Goal: Navigation & Orientation: Find specific page/section

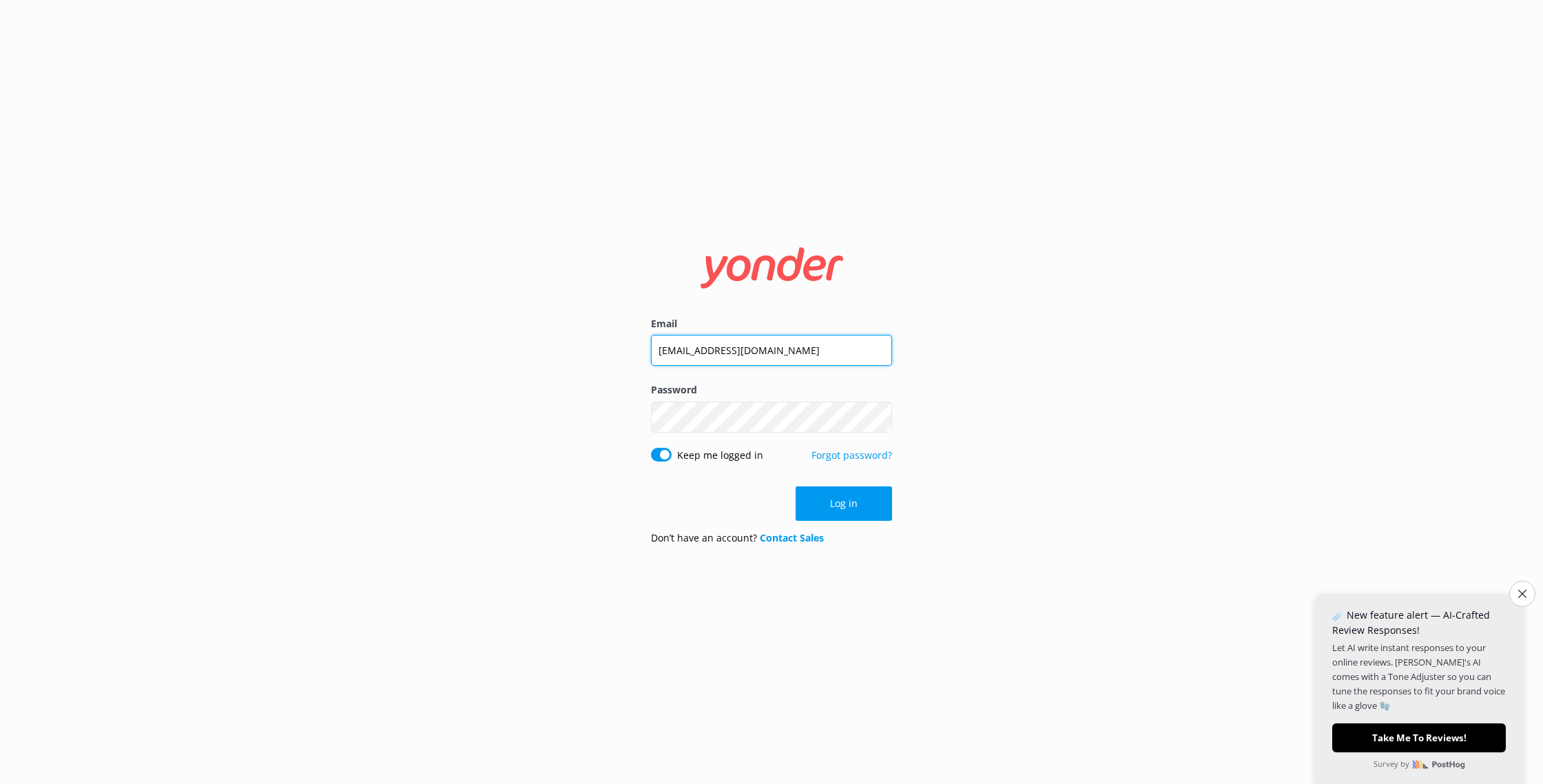
drag, startPoint x: 815, startPoint y: 361, endPoint x: 517, endPoint y: 317, distance: 301.2
click at [517, 317] on div "Email [EMAIL_ADDRESS][DOMAIN_NAME] Password Show password Keep me logged in For…" at bounding box center [771, 392] width 1543 height 784
type input "[EMAIL_ADDRESS][DOMAIN_NAME]"
click at [600, 419] on div "Email [EMAIL_ADDRESS][DOMAIN_NAME] Password Show password Keep me logged in For…" at bounding box center [771, 392] width 1543 height 784
click button "Log in" at bounding box center [844, 503] width 97 height 34
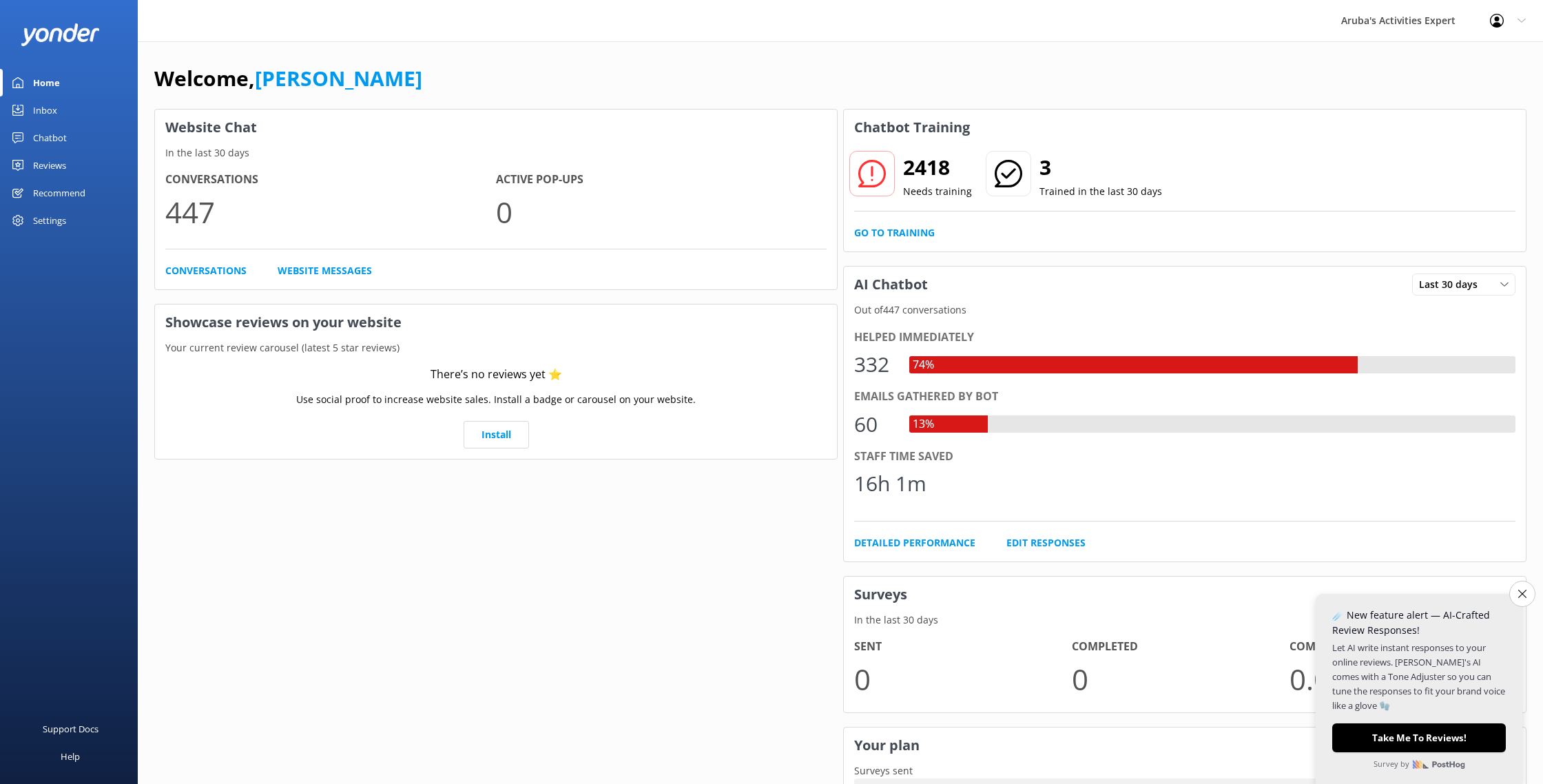
click at [1510, 584] on h3 "Surveys" at bounding box center [1184, 594] width 682 height 36
click at [1533, 593] on button "Close survey" at bounding box center [1523, 593] width 26 height 26
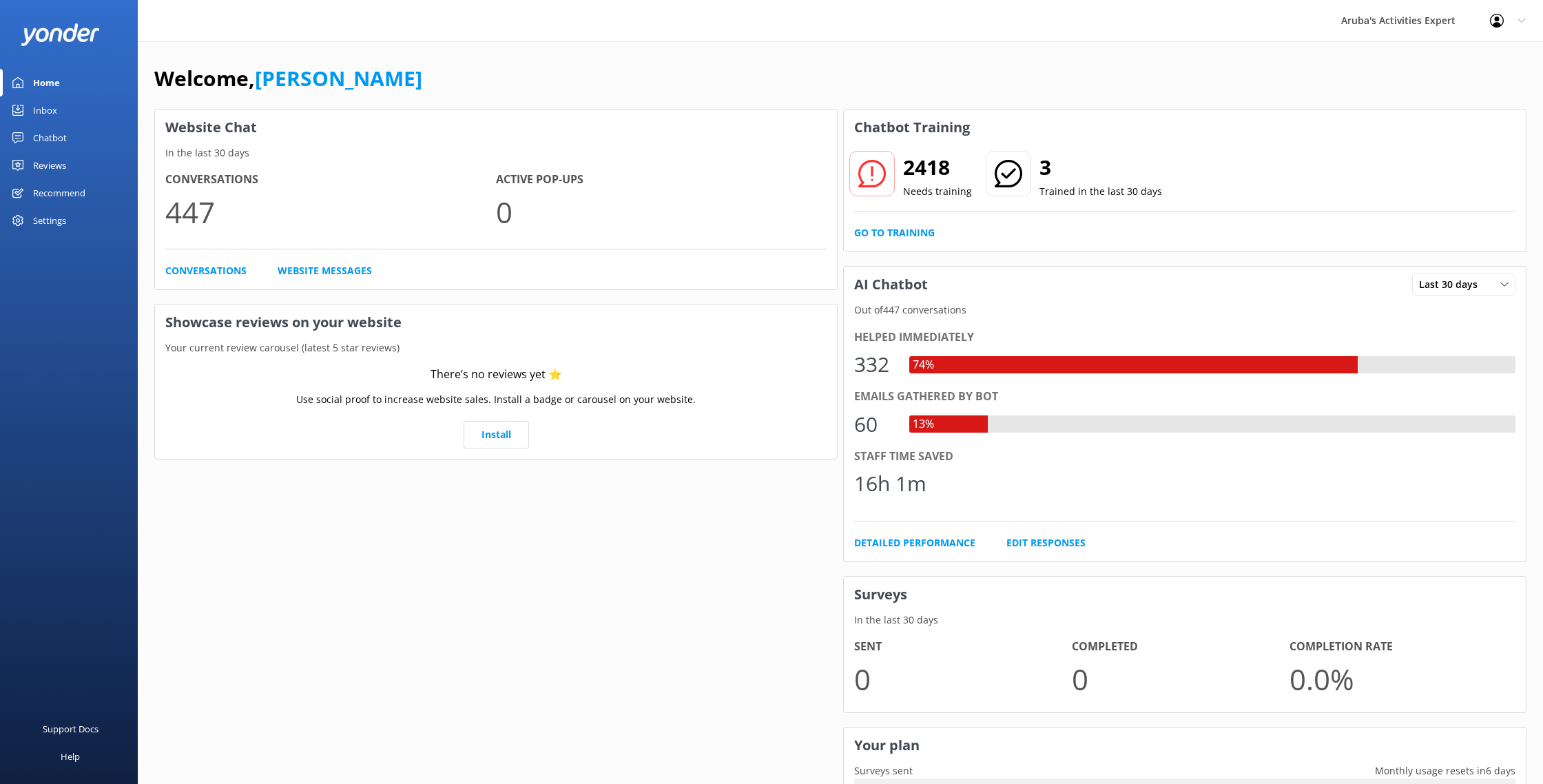
click at [55, 111] on div "Inbox" at bounding box center [44, 110] width 24 height 28
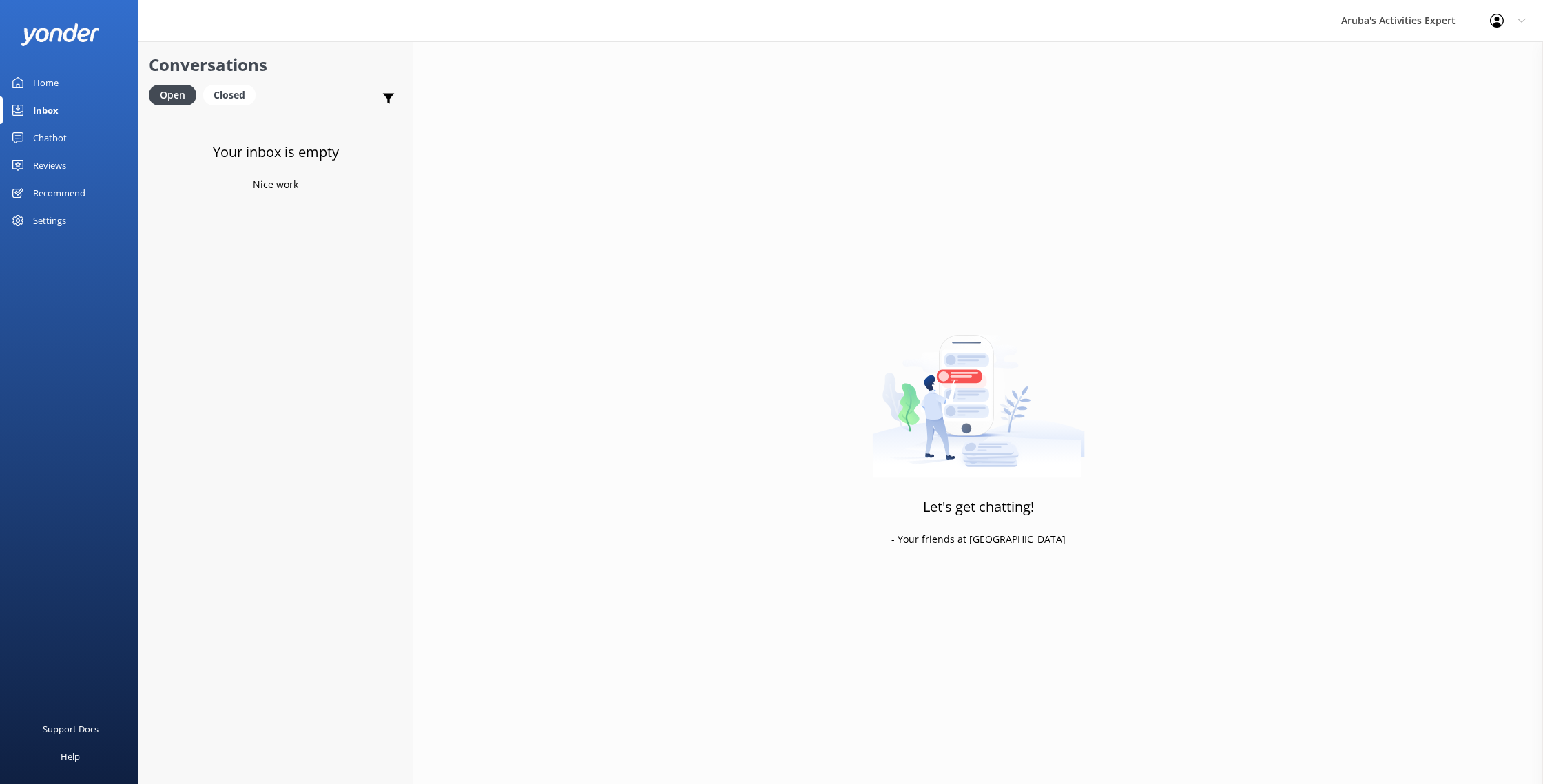
click at [454, 433] on div "Let's get chatting! - Your friends at [GEOGRAPHIC_DATA]" at bounding box center [978, 433] width 1130 height 784
click at [41, 84] on div "Home" at bounding box center [45, 83] width 25 height 28
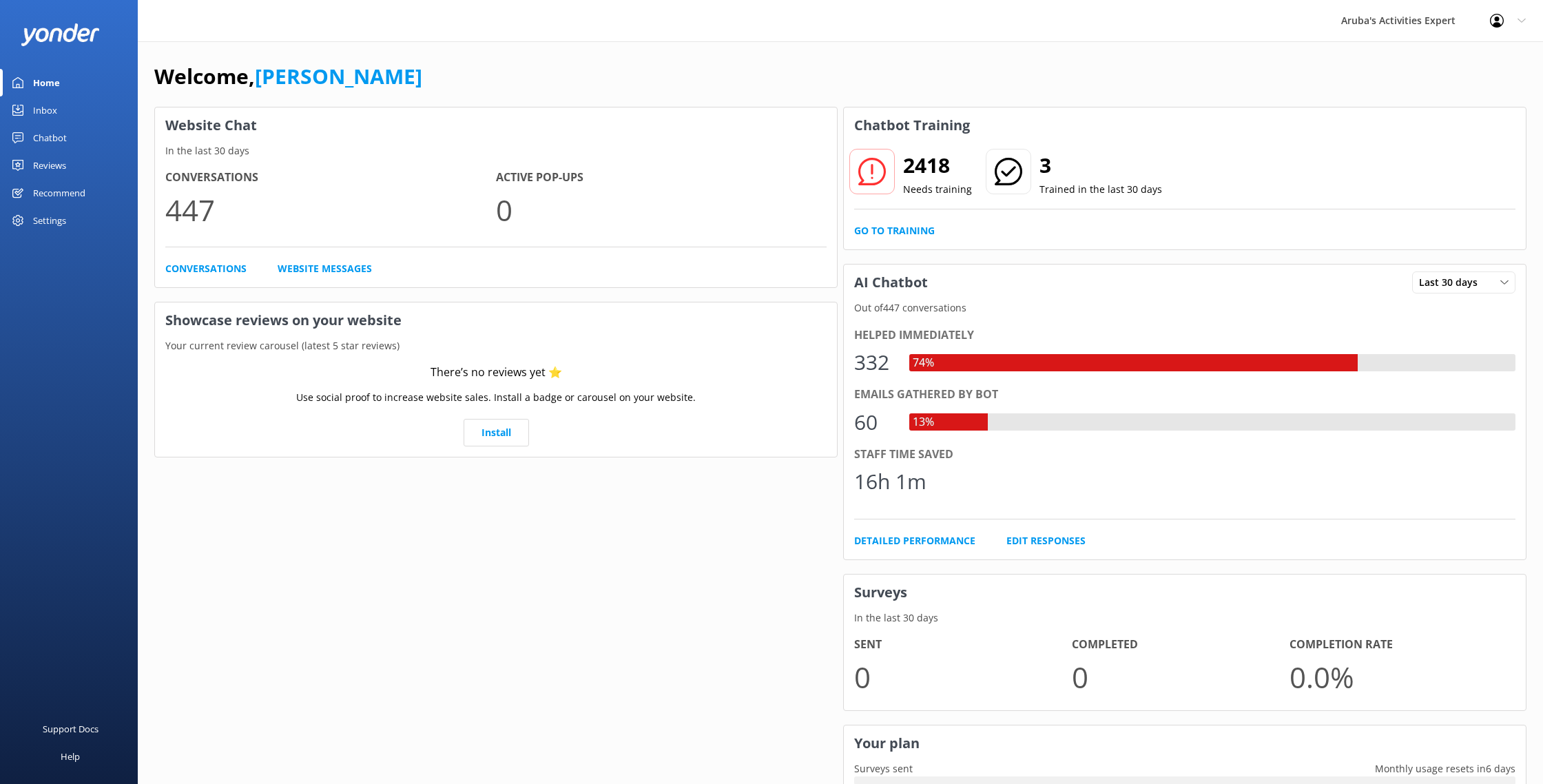
scroll to position [4, 0]
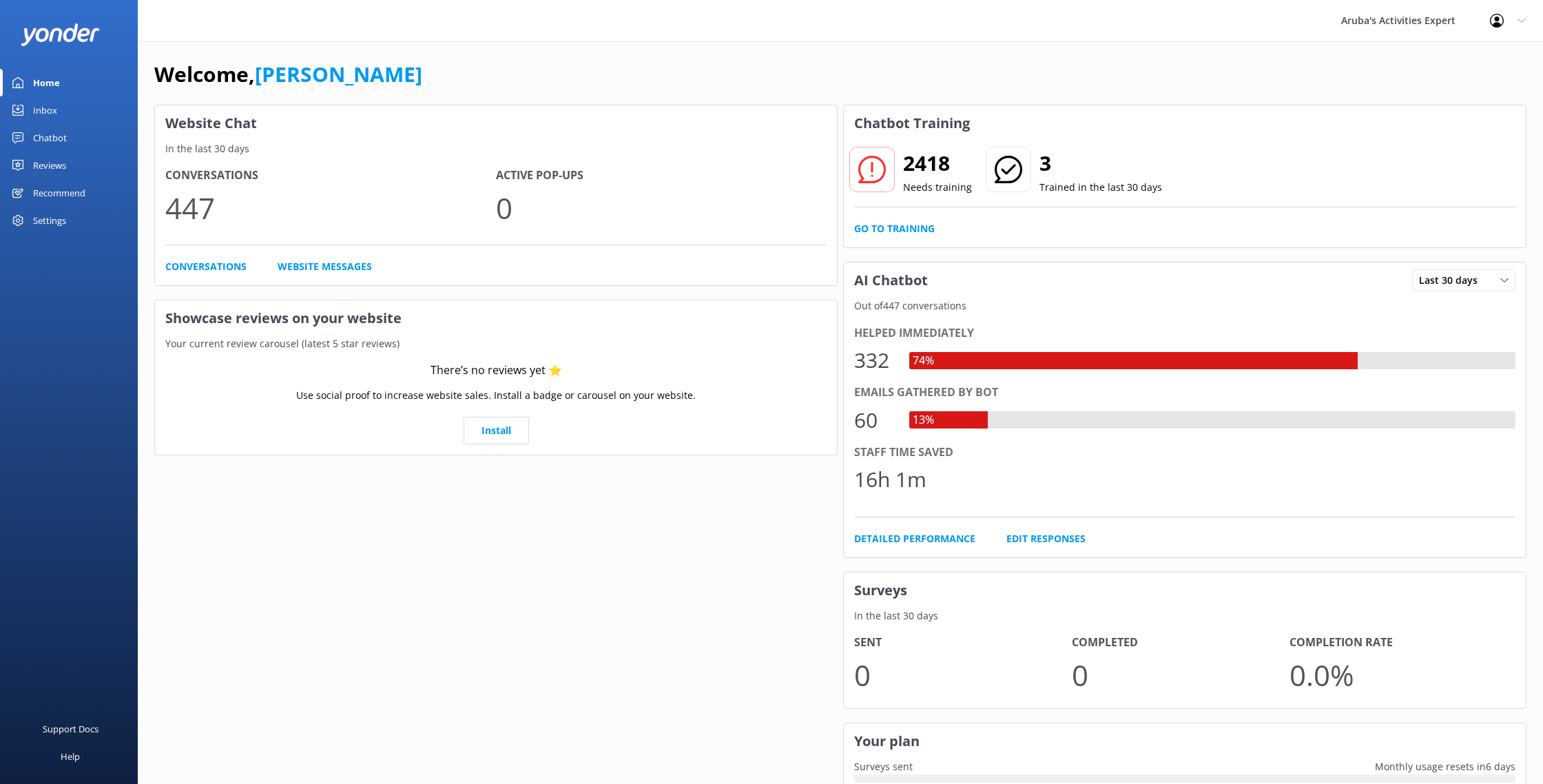
click at [898, 334] on div "Helped immediately" at bounding box center [1185, 333] width 661 height 18
click at [996, 367] on div "74%" at bounding box center [1134, 360] width 449 height 17
click at [52, 116] on div "Inbox" at bounding box center [44, 110] width 24 height 28
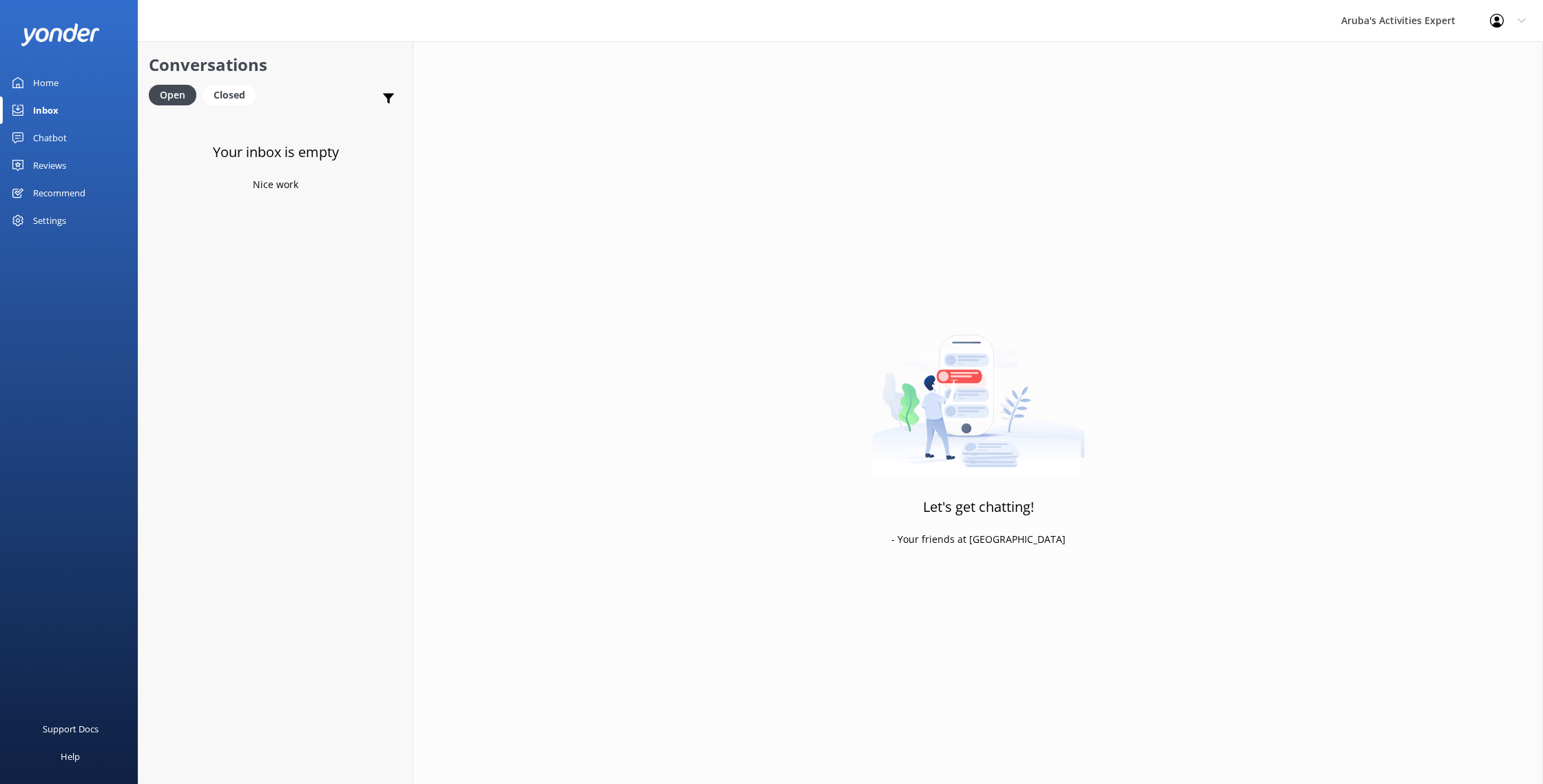
click at [36, 89] on div "Home" at bounding box center [45, 83] width 25 height 28
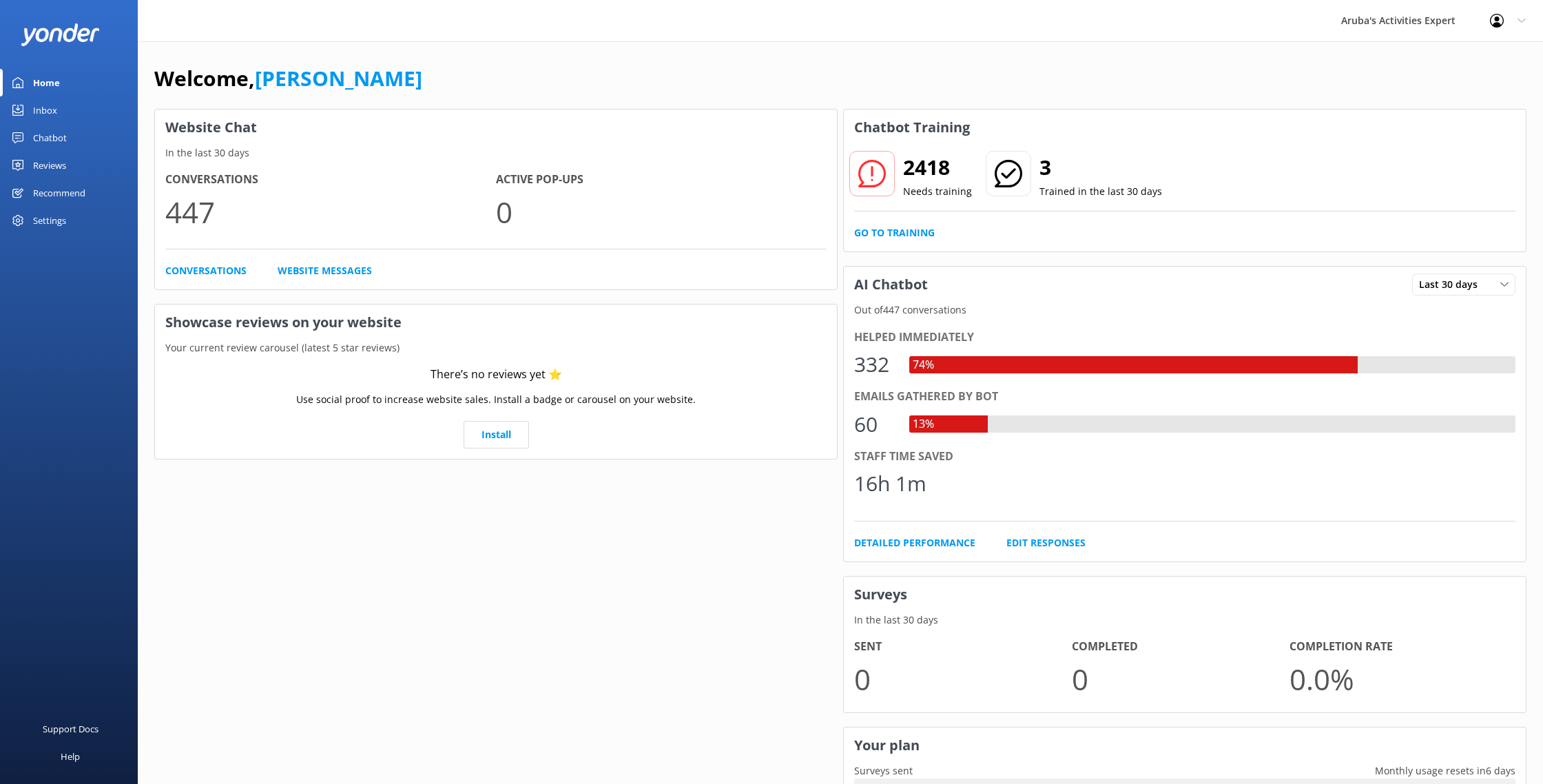
click at [33, 176] on div "Reviews" at bounding box center [49, 165] width 33 height 28
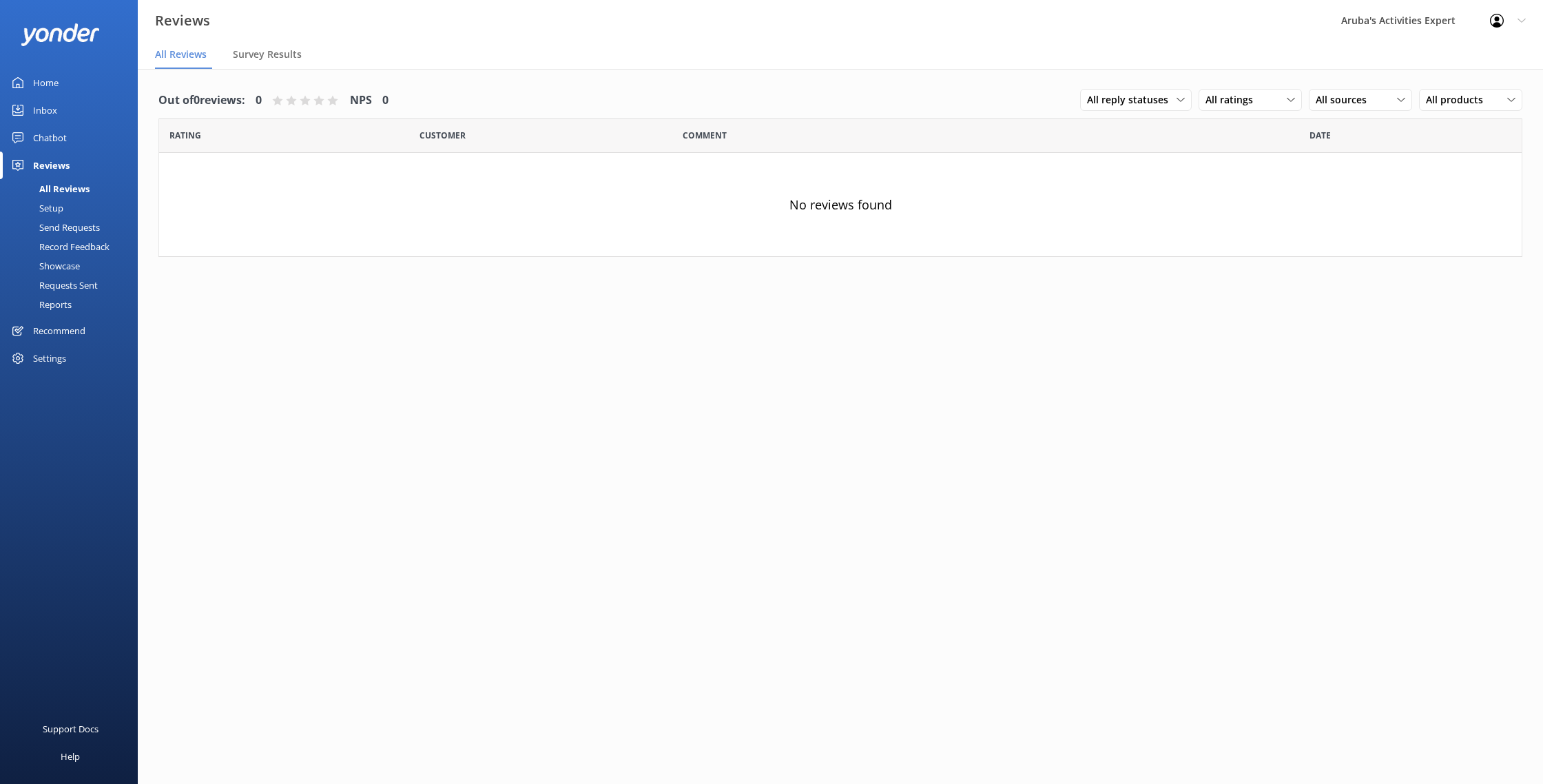
click at [39, 146] on div "Chatbot" at bounding box center [49, 137] width 34 height 28
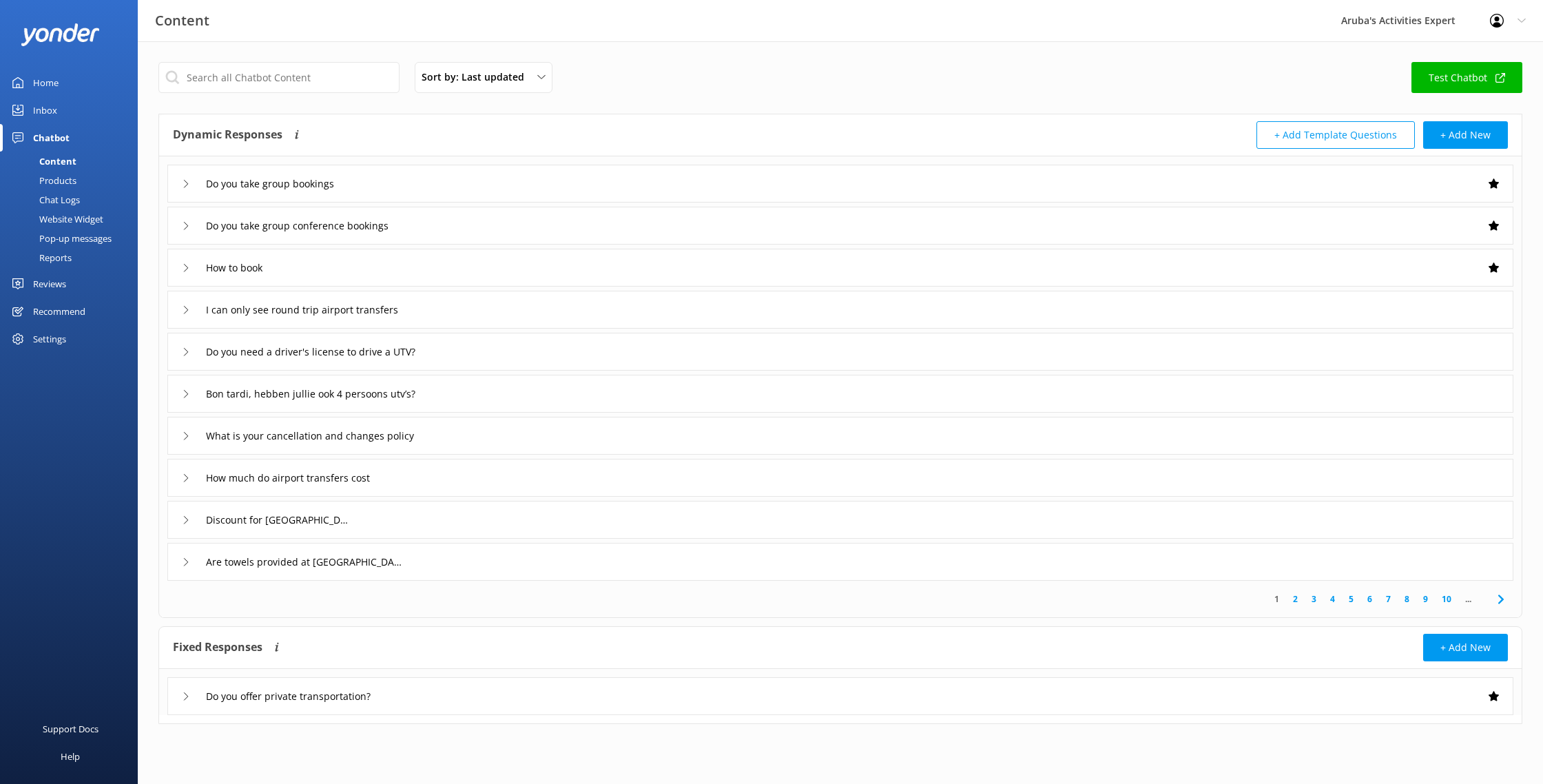
click at [73, 316] on div "Recommend" at bounding box center [59, 312] width 52 height 28
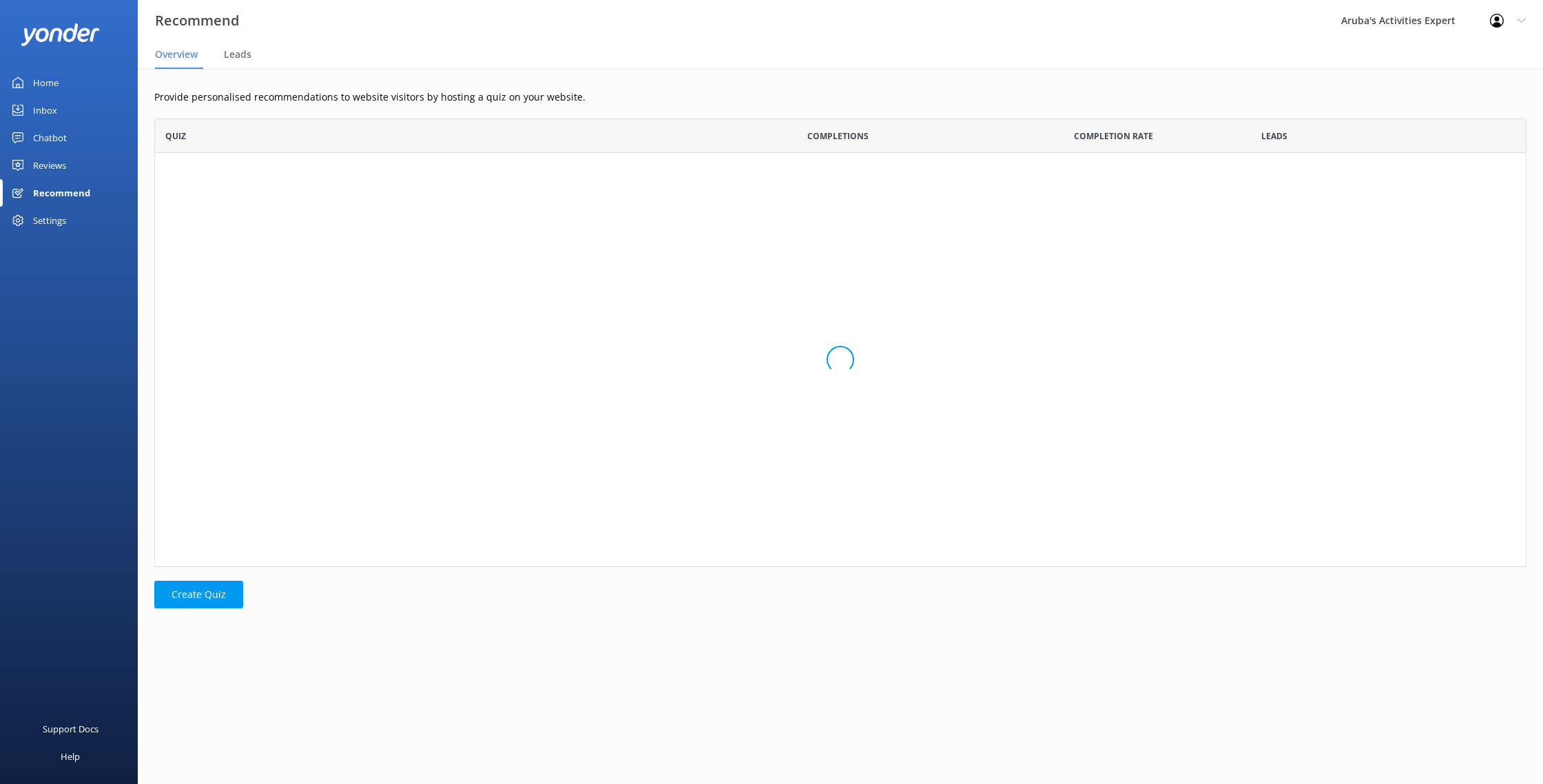
scroll to position [448, 1373]
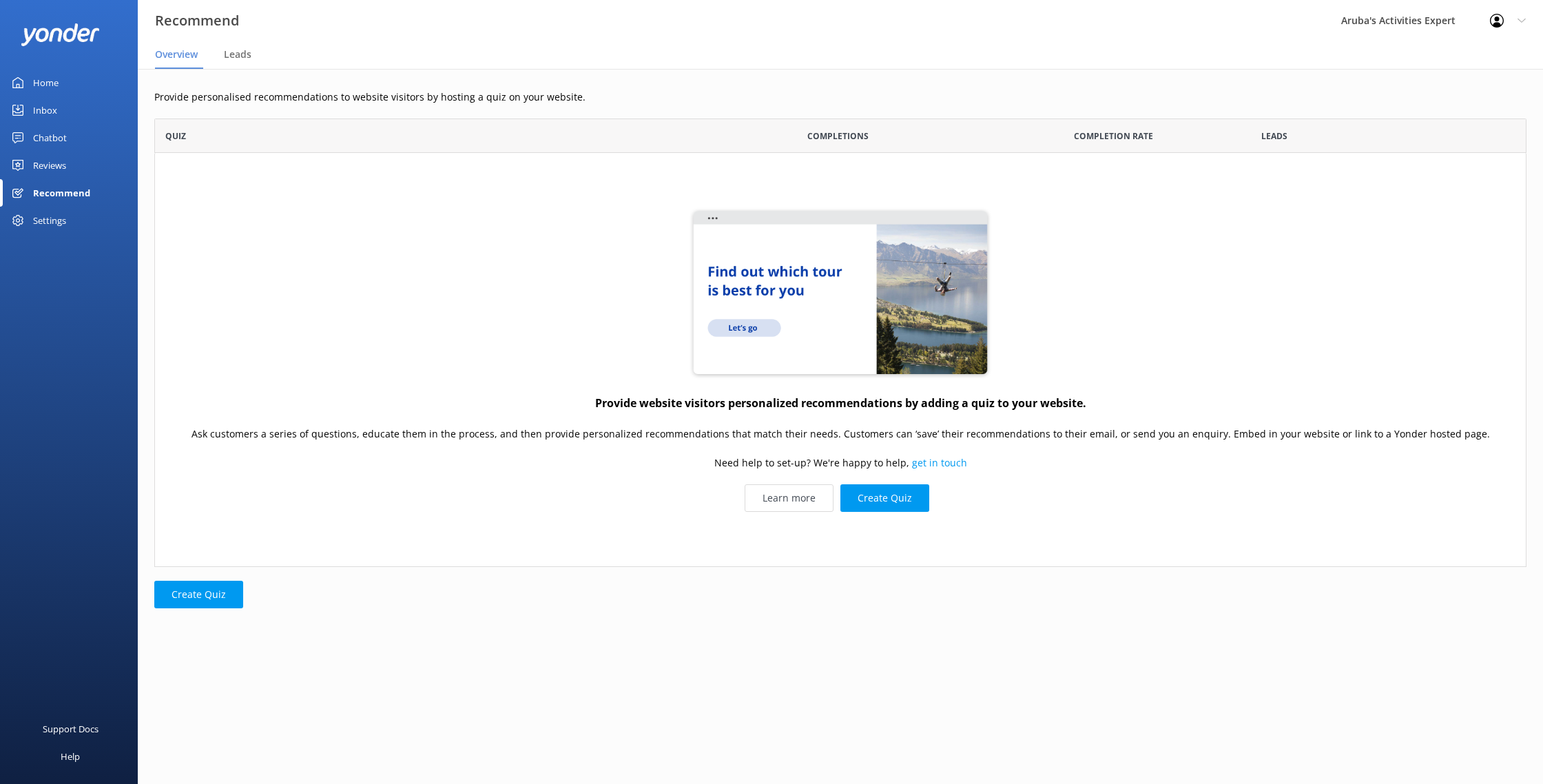
click at [52, 89] on div "Home" at bounding box center [45, 83] width 25 height 28
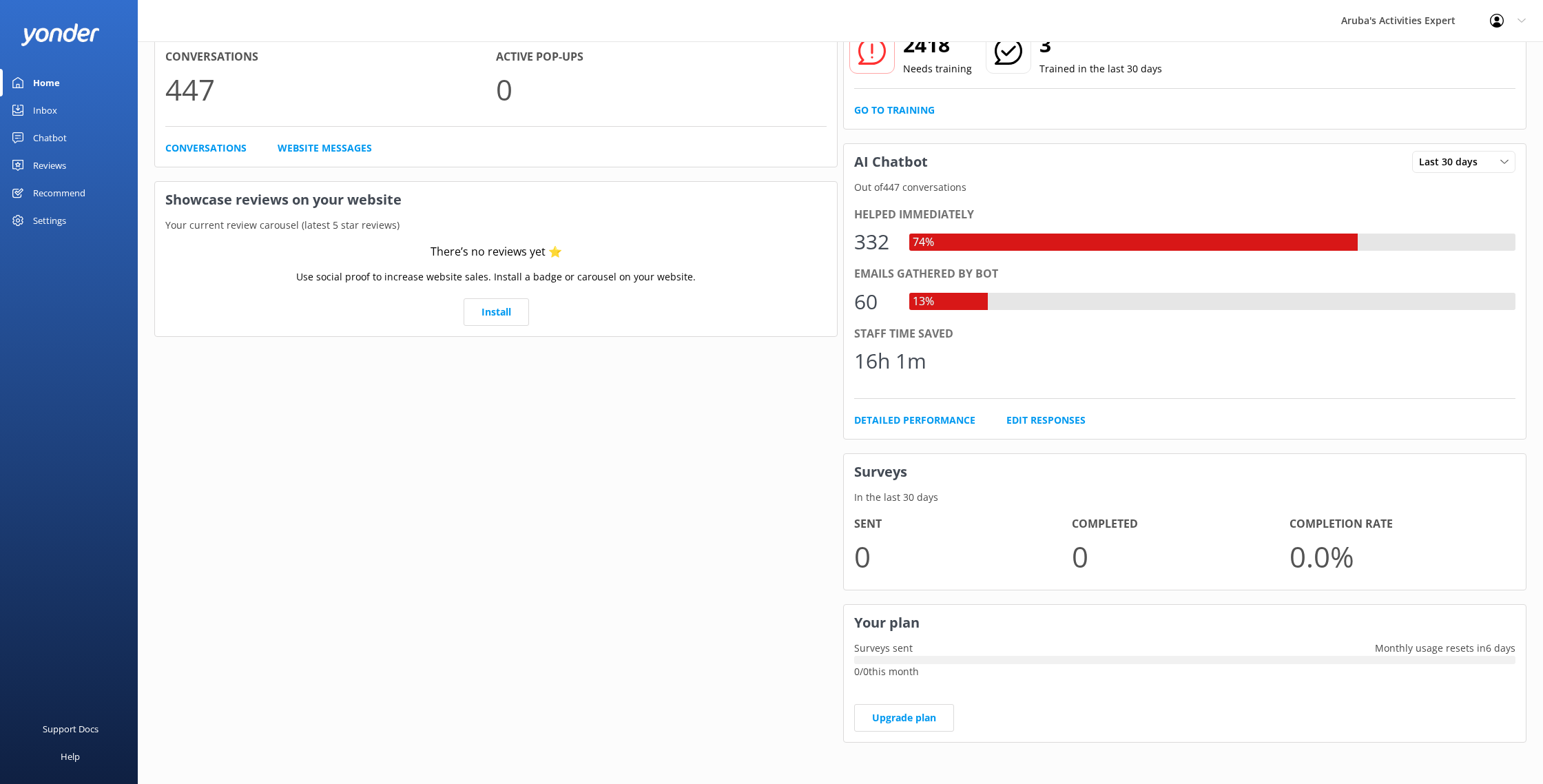
scroll to position [81, 0]
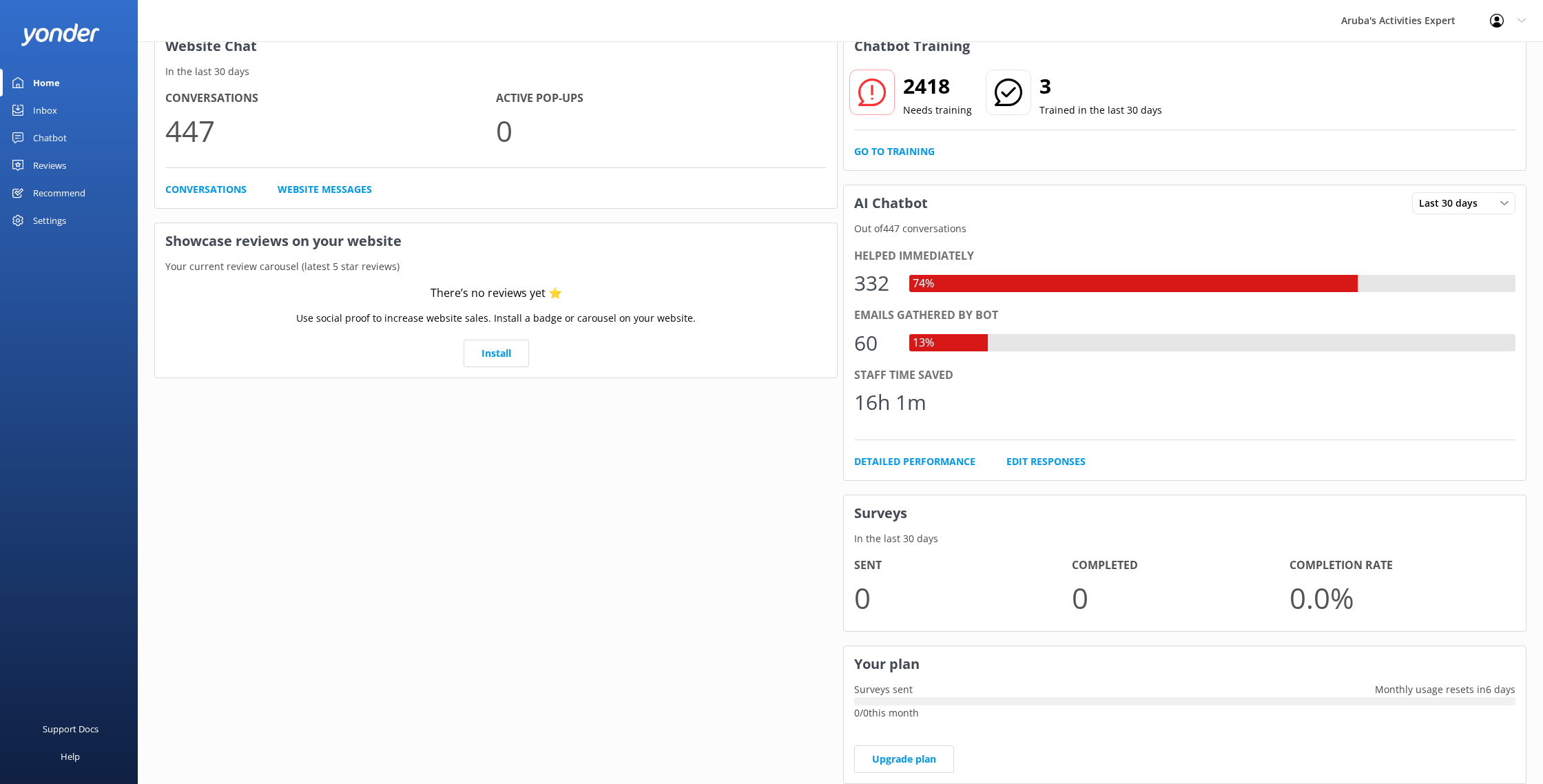
click at [29, 116] on link "Inbox" at bounding box center [69, 110] width 138 height 28
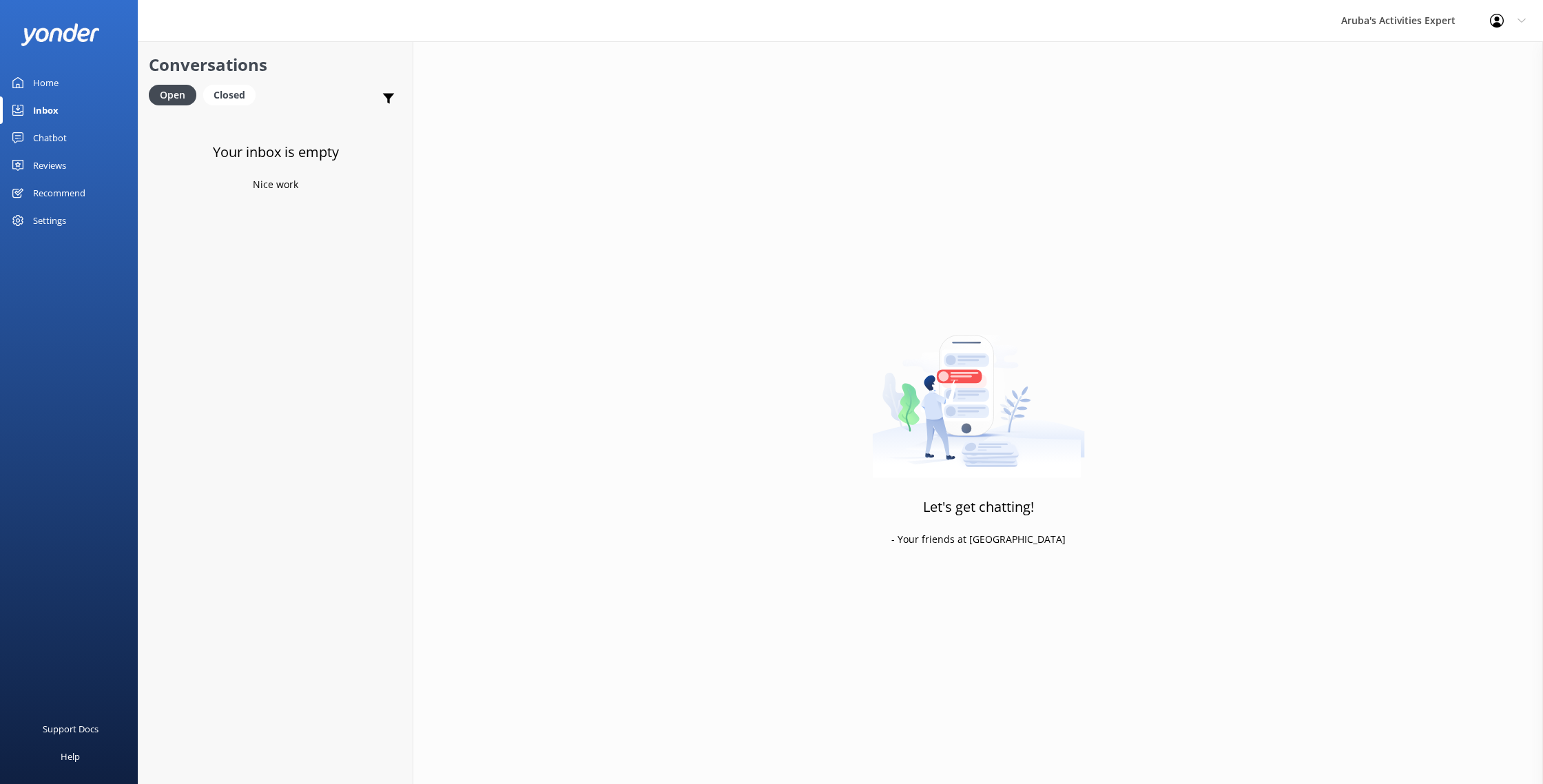
click at [34, 136] on div "Chatbot" at bounding box center [49, 137] width 34 height 28
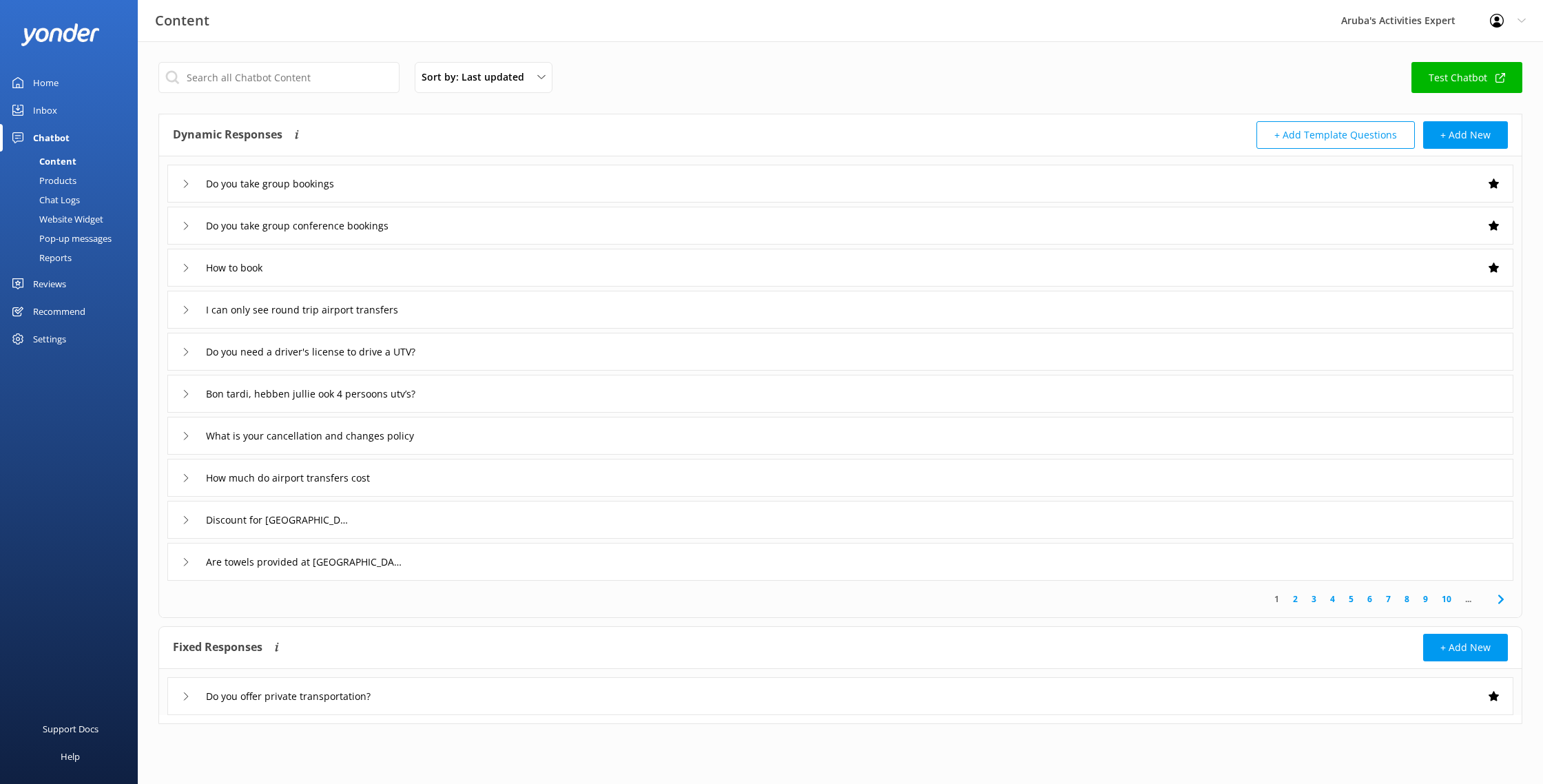
click at [75, 295] on link "Reviews" at bounding box center [69, 284] width 138 height 28
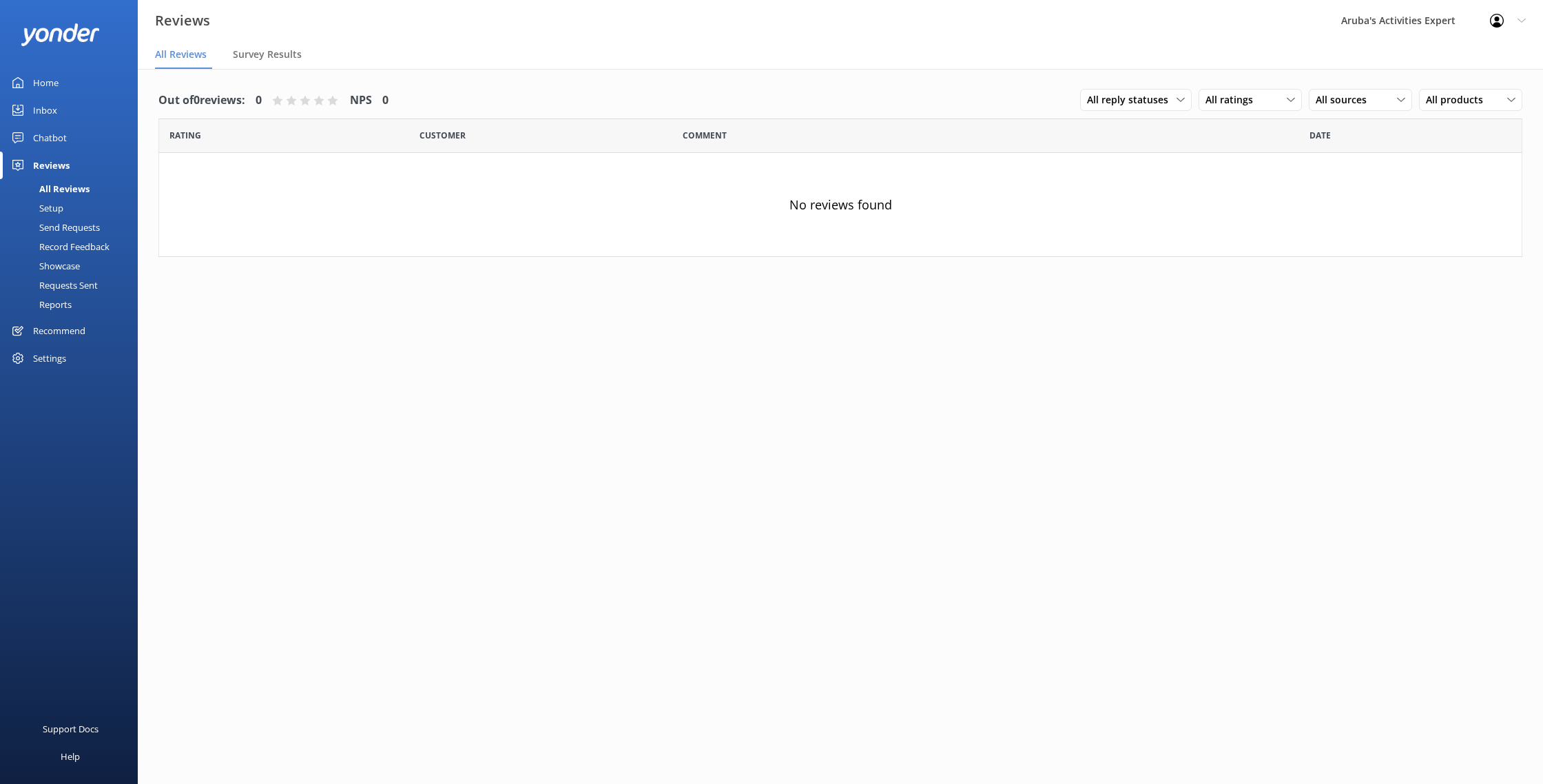
click at [56, 324] on div "Recommend" at bounding box center [59, 331] width 52 height 28
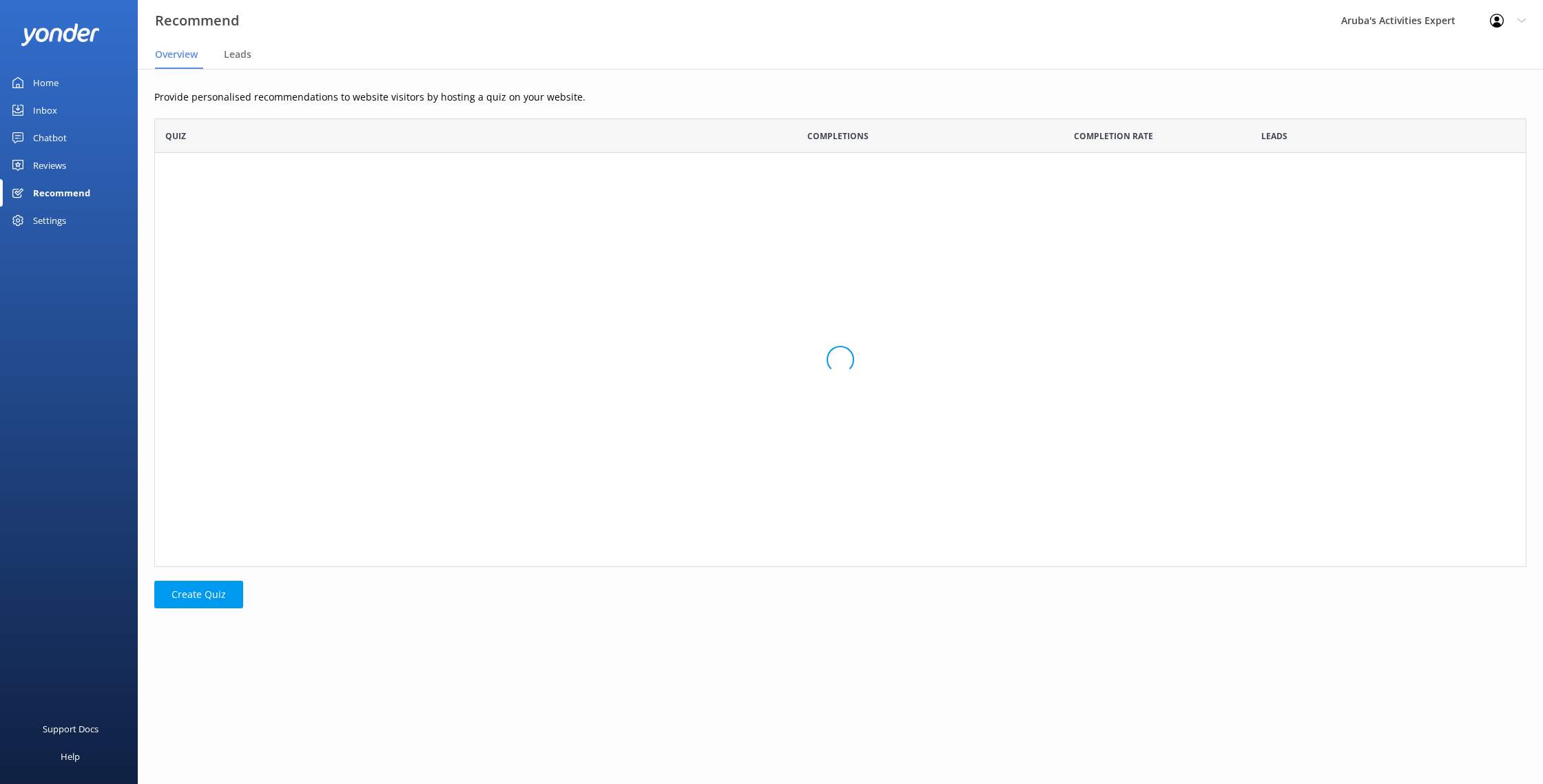
scroll to position [448, 1373]
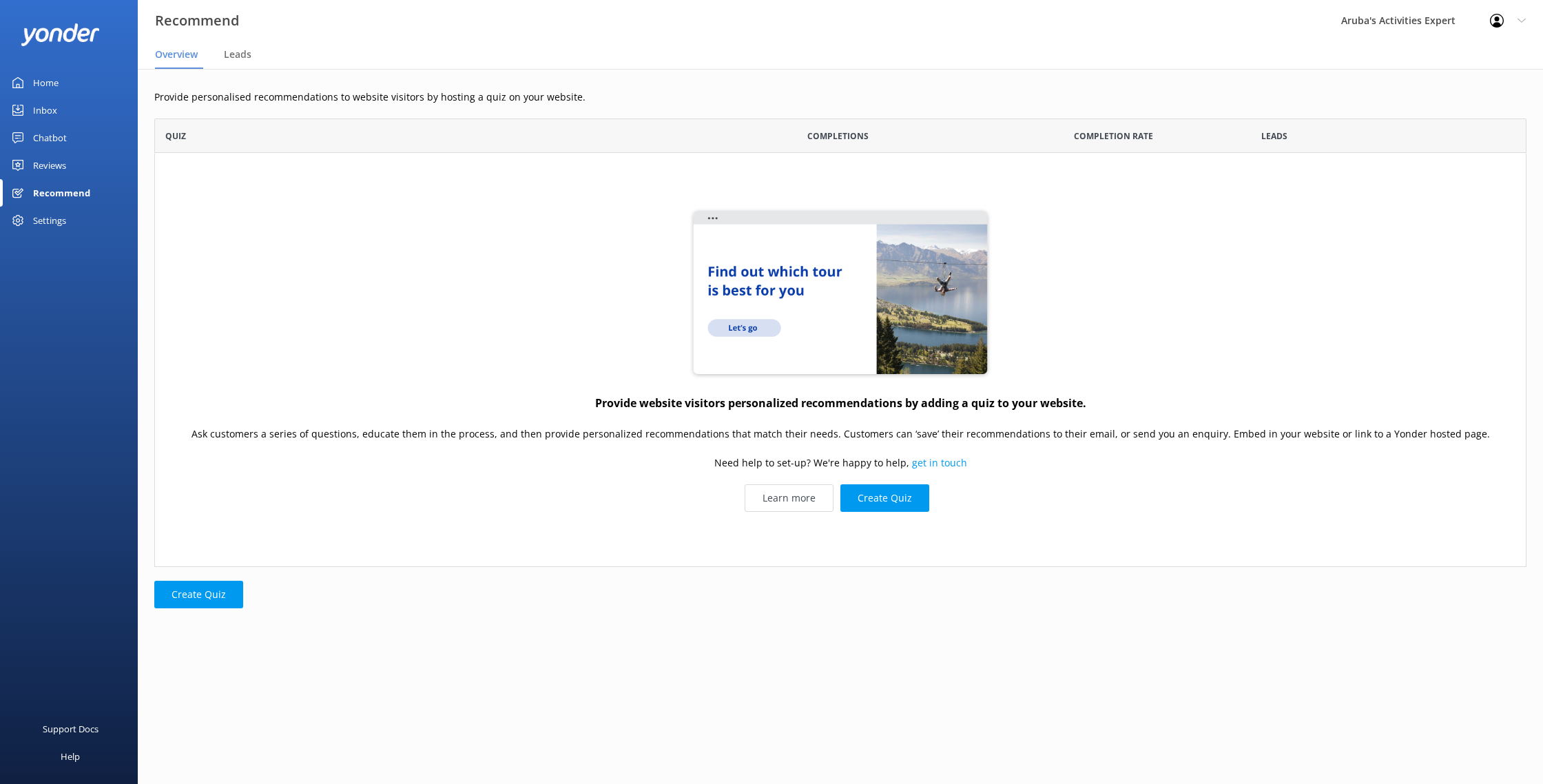
click at [55, 92] on div "Home" at bounding box center [45, 83] width 25 height 28
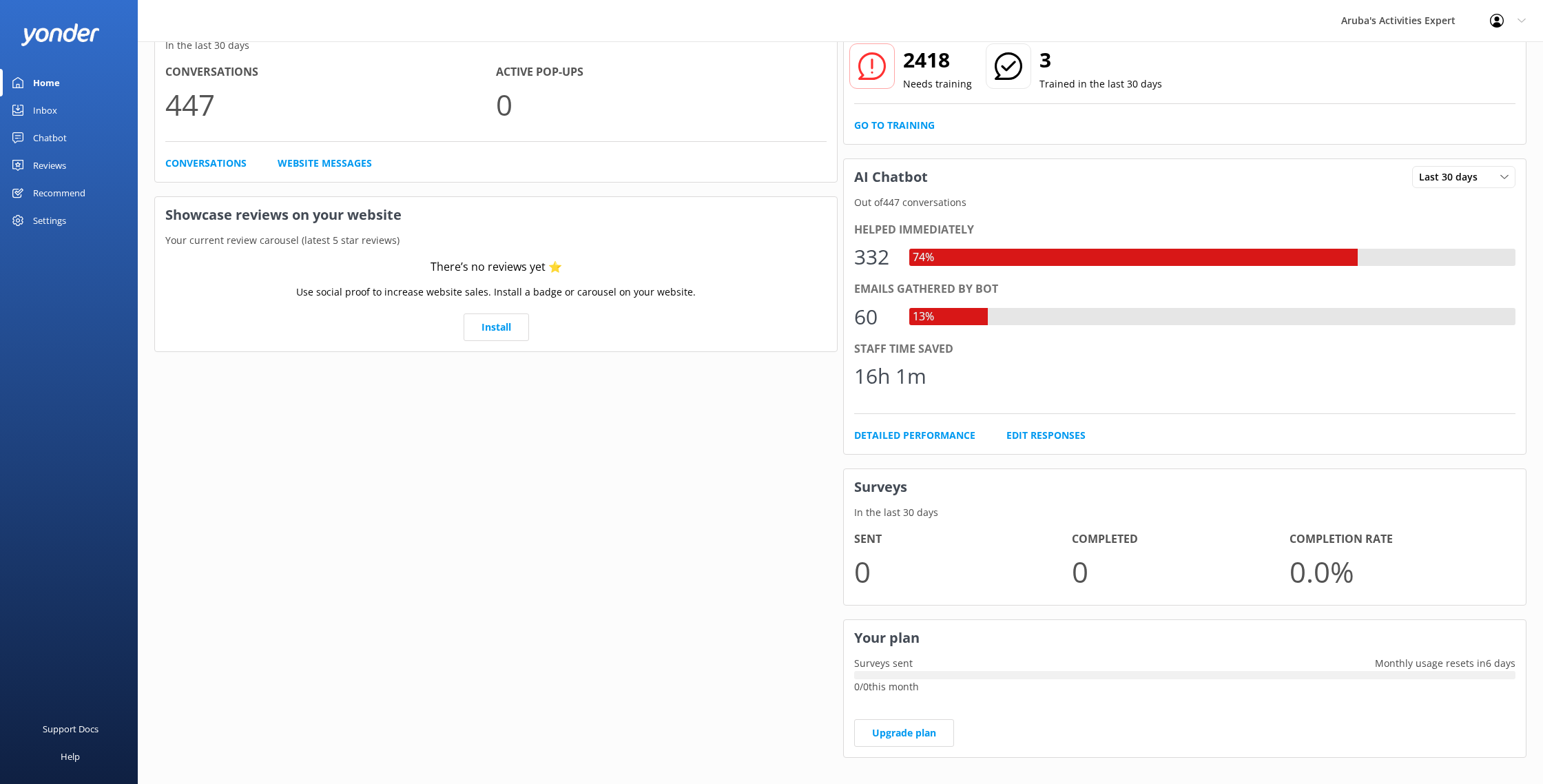
scroll to position [39, 0]
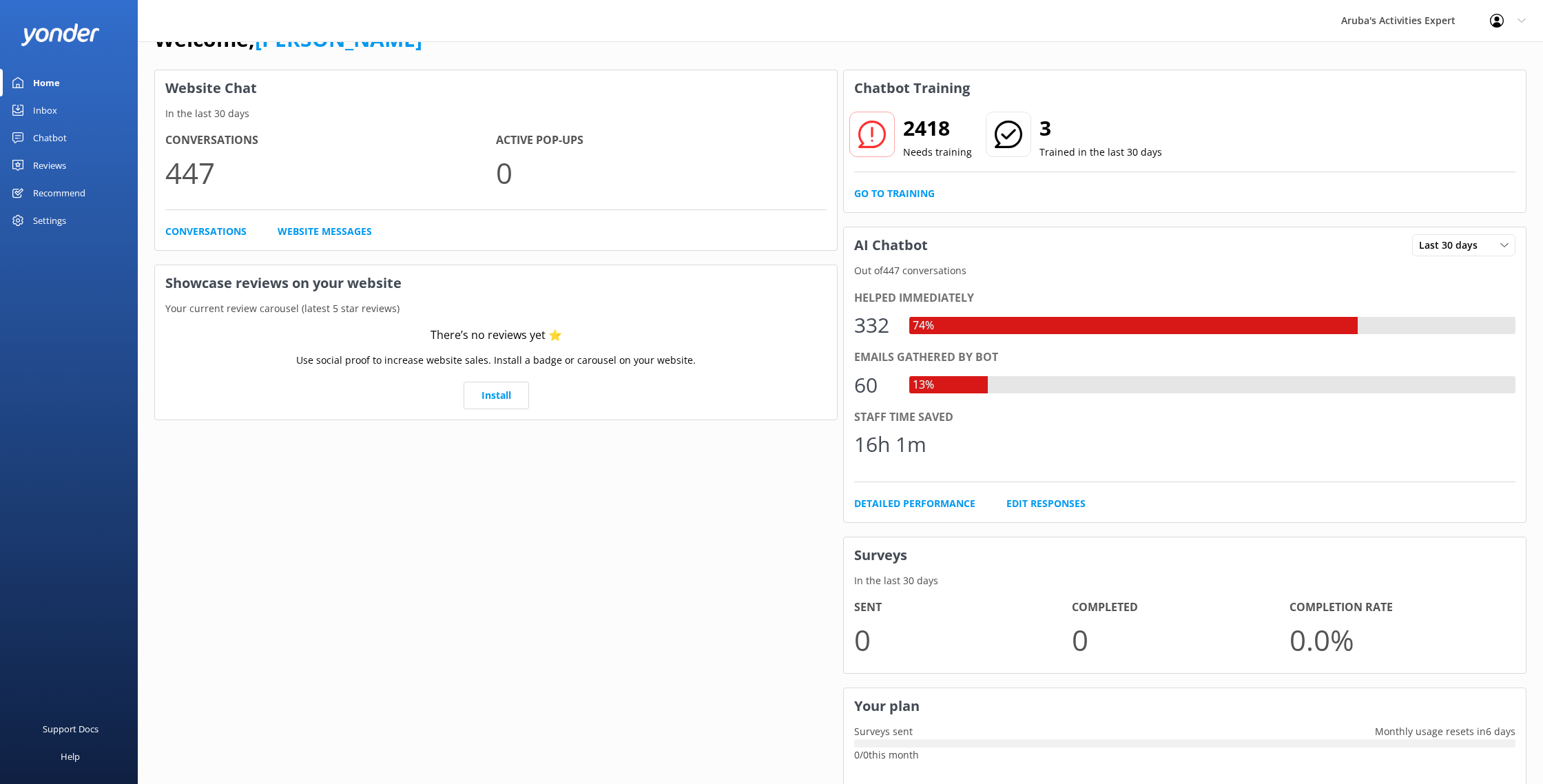
click at [1532, 31] on div "Profile Settings Logout" at bounding box center [1508, 20] width 70 height 41
click at [1460, 60] on link "Profile Settings" at bounding box center [1475, 58] width 138 height 34
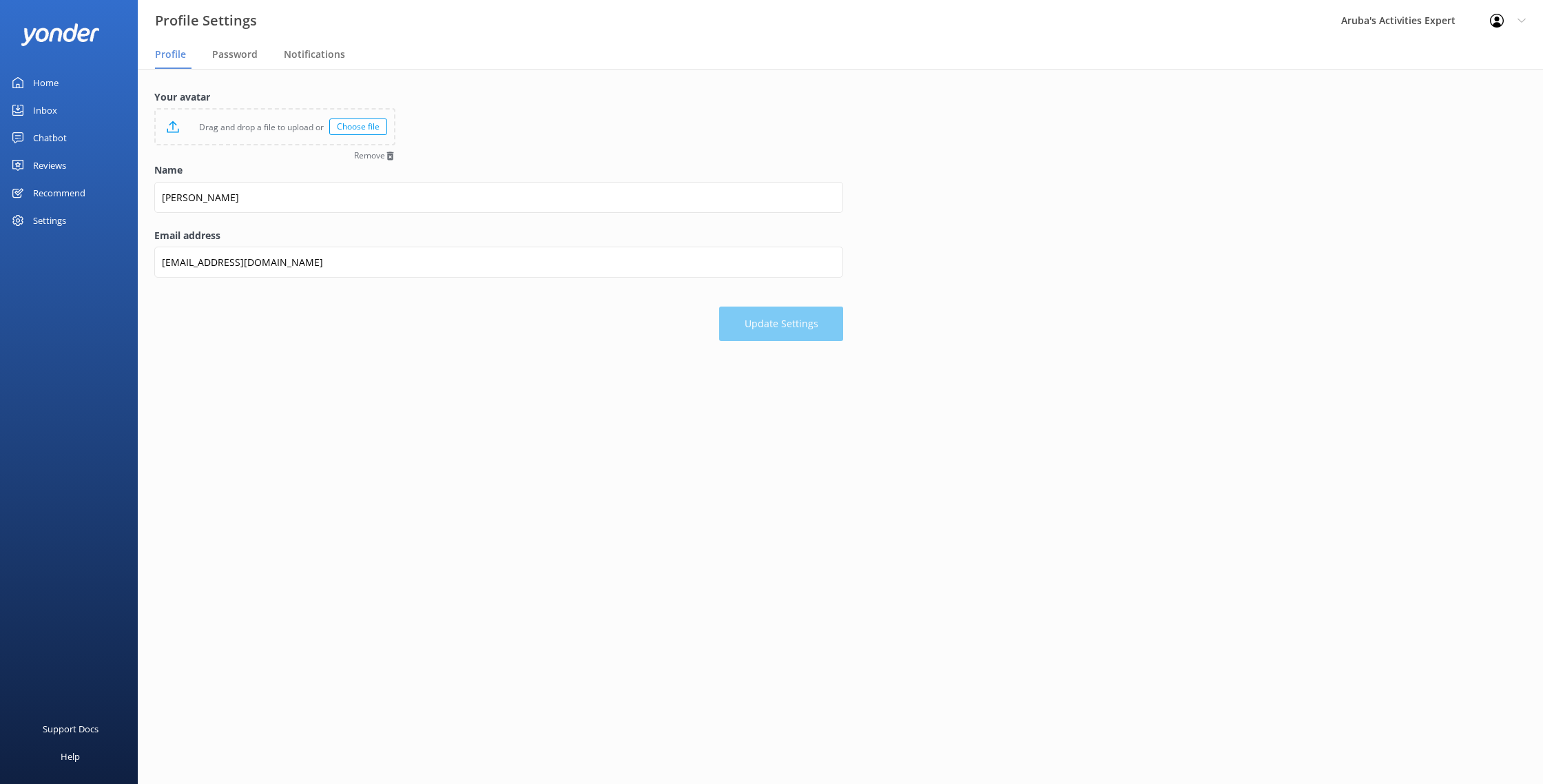
click at [54, 89] on div "Home" at bounding box center [45, 83] width 25 height 28
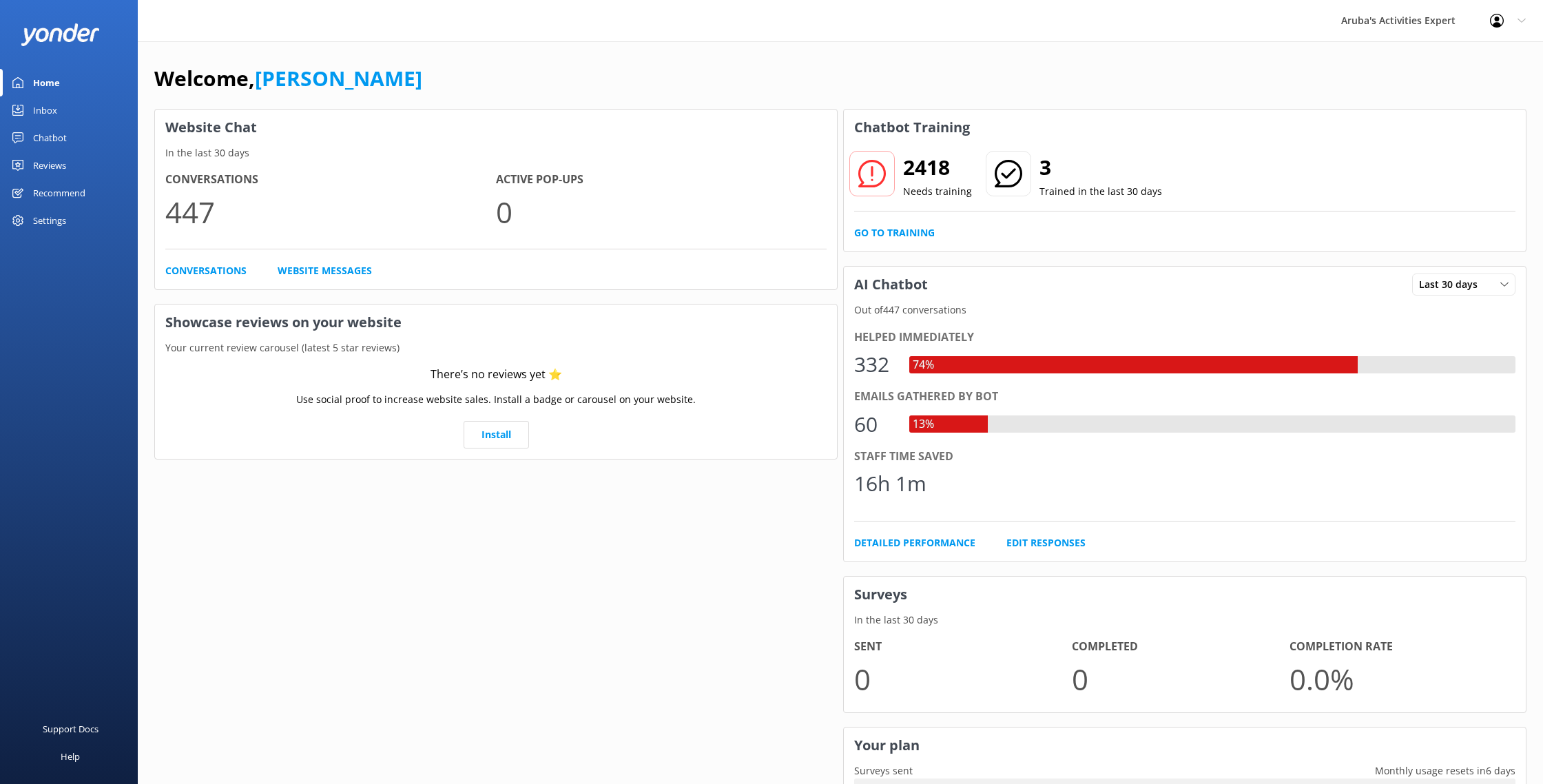
click at [26, 192] on link "Recommend" at bounding box center [69, 193] width 138 height 28
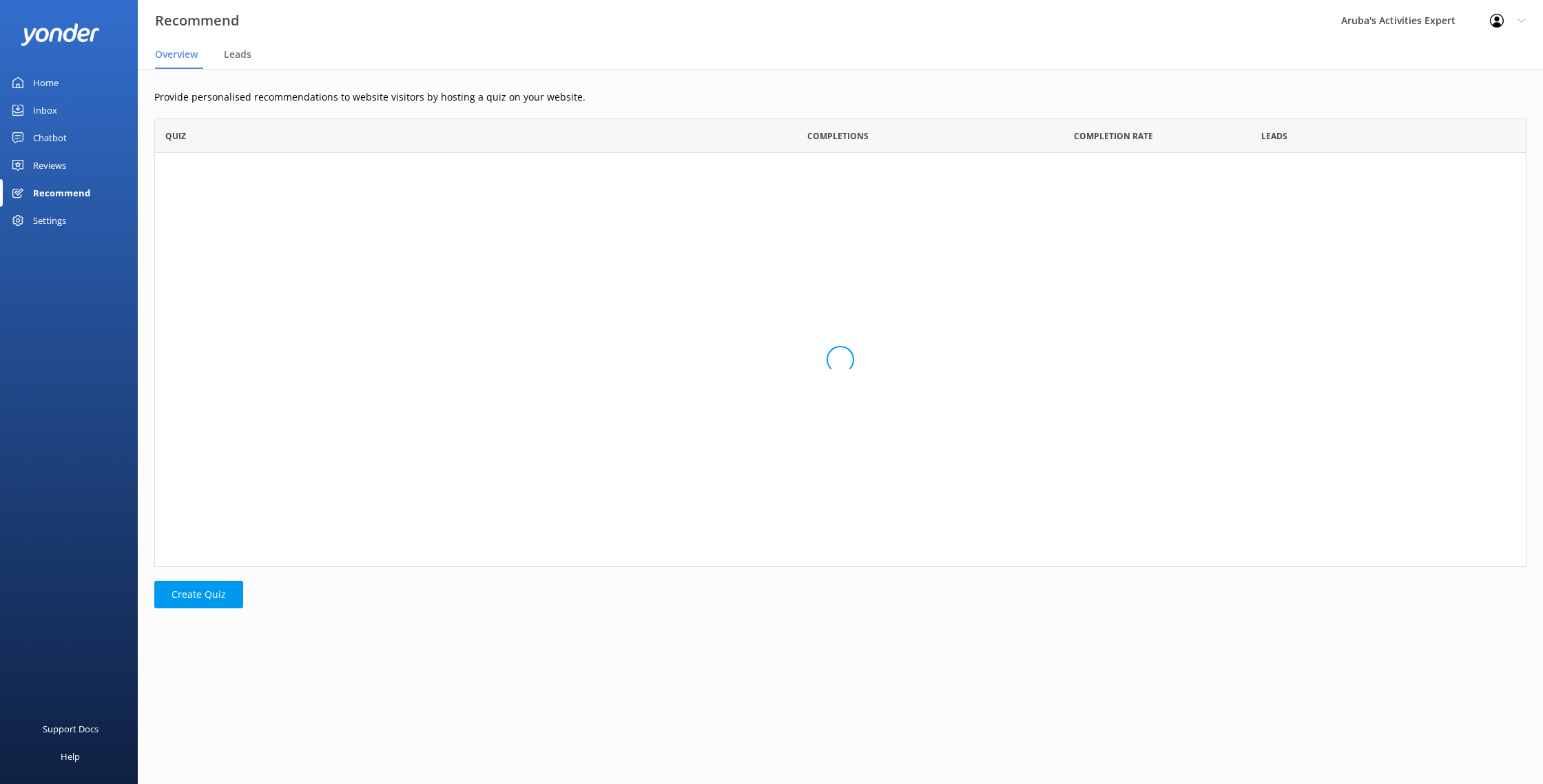
scroll to position [448, 1373]
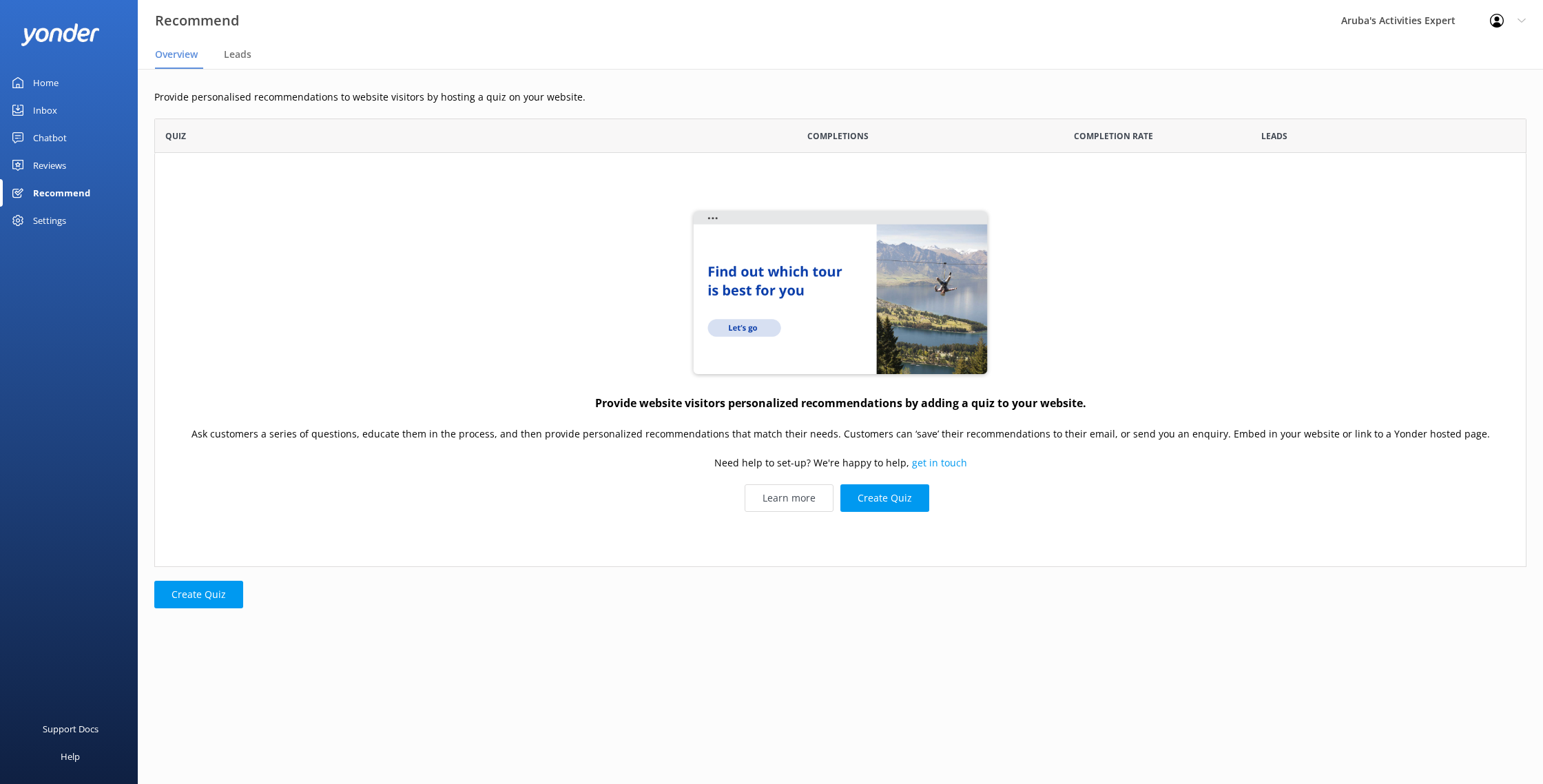
click at [29, 173] on link "Reviews" at bounding box center [69, 165] width 138 height 28
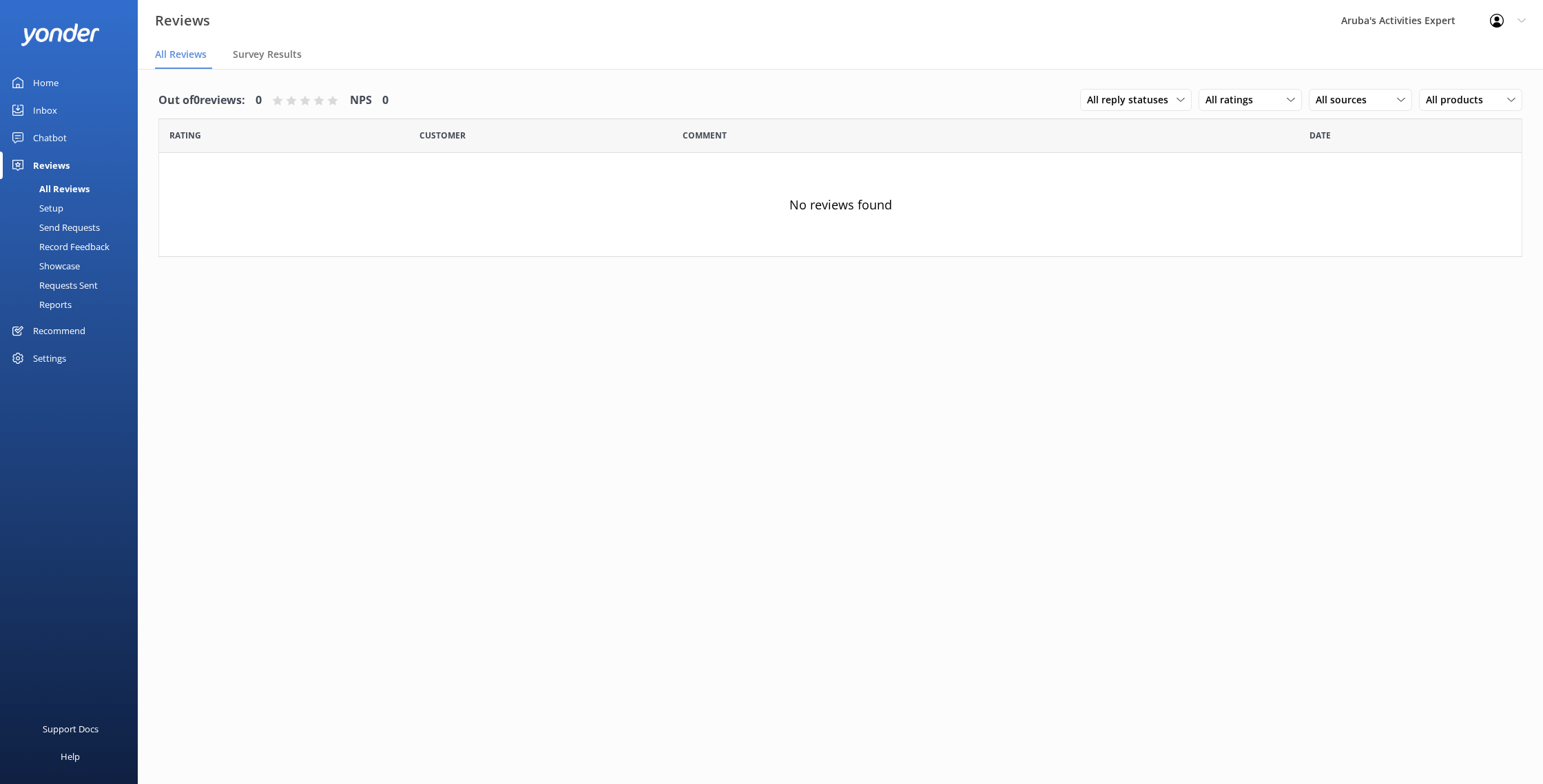
click at [39, 143] on div "Chatbot" at bounding box center [49, 137] width 34 height 28
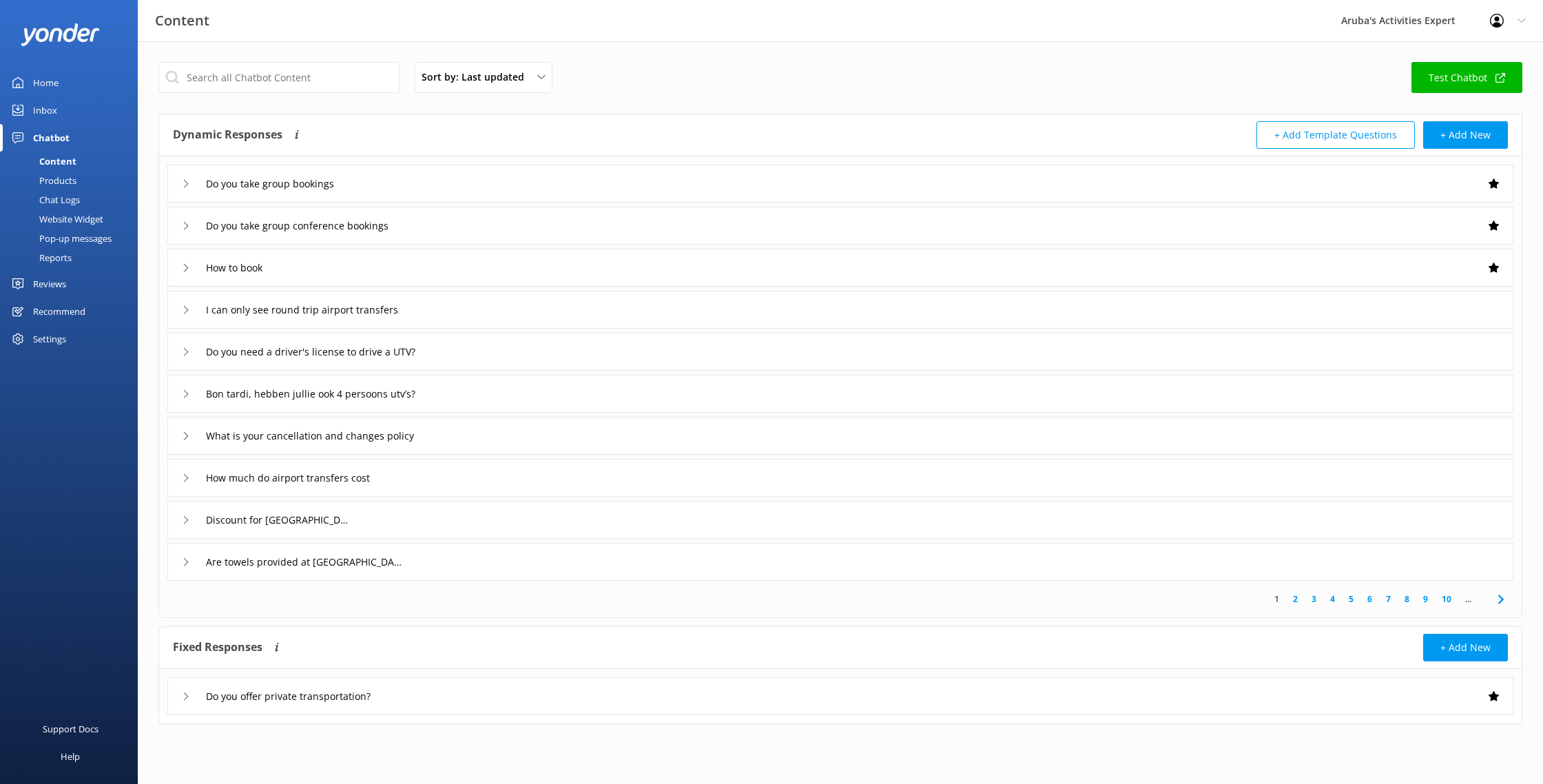
click at [52, 118] on div "Inbox" at bounding box center [44, 110] width 24 height 28
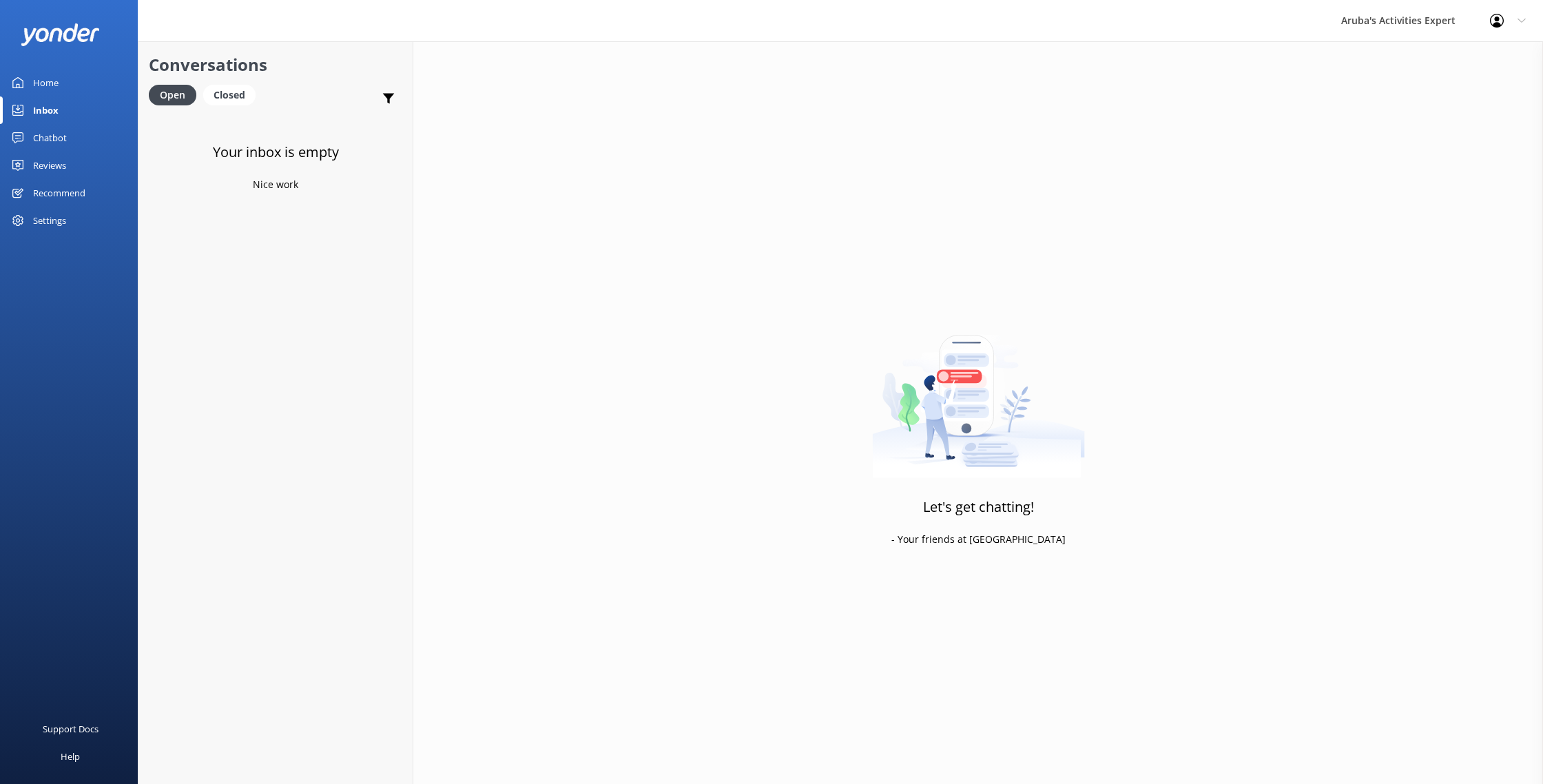
click at [50, 86] on div "Home" at bounding box center [45, 83] width 25 height 28
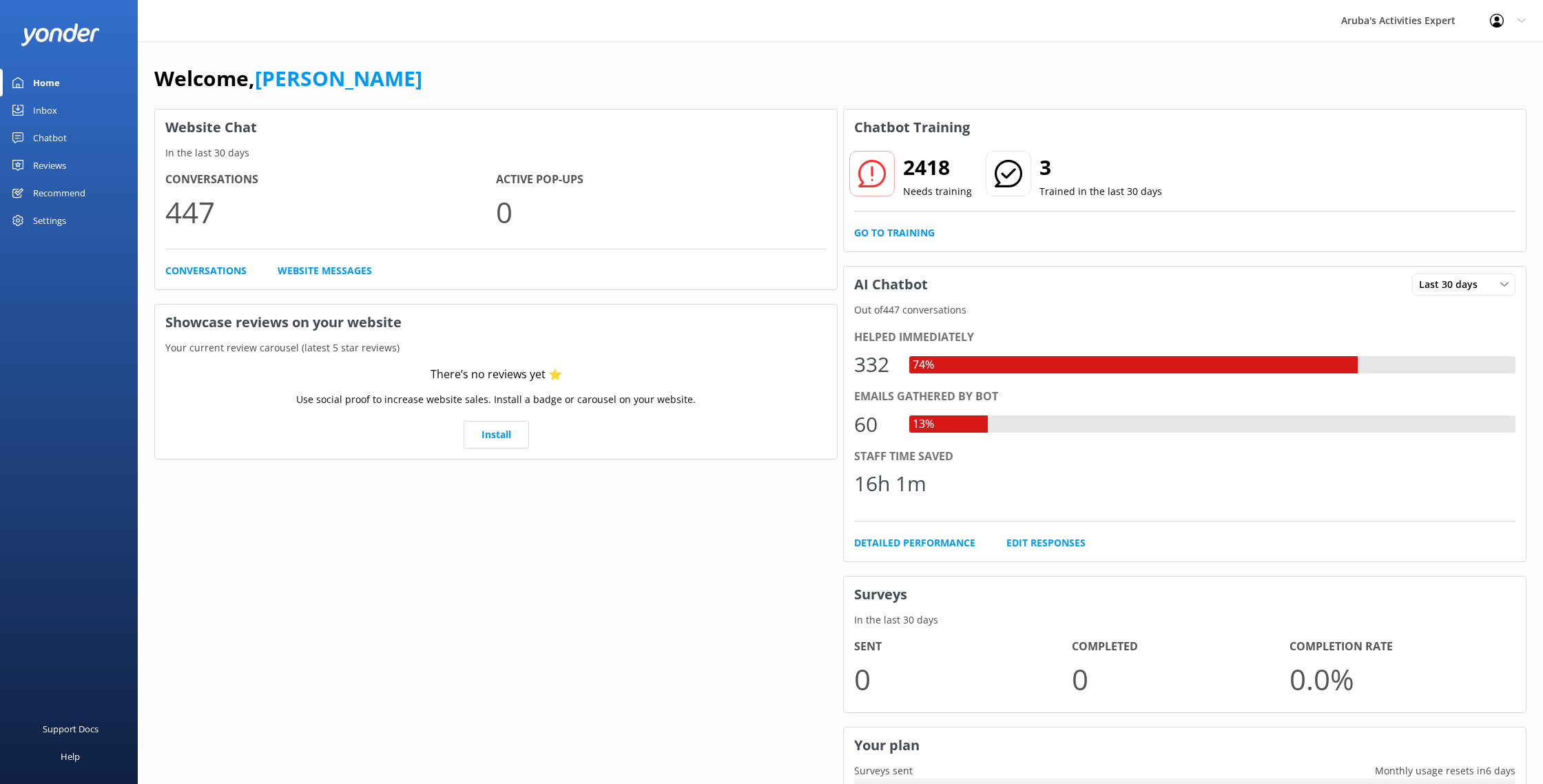
click at [944, 489] on div "16h 1m" at bounding box center [1185, 484] width 661 height 33
click at [1480, 294] on div "Last 30 days Last 7 days Last 30 days" at bounding box center [1464, 284] width 103 height 22
click at [1471, 324] on link "Last 7 days" at bounding box center [1474, 313] width 123 height 28
click at [1457, 292] on div "Last 7 days Last 7 days Last 30 days" at bounding box center [1464, 284] width 103 height 22
click at [1441, 344] on div "Last 30 days" at bounding box center [1445, 340] width 49 height 14
